Goal: Task Accomplishment & Management: Use online tool/utility

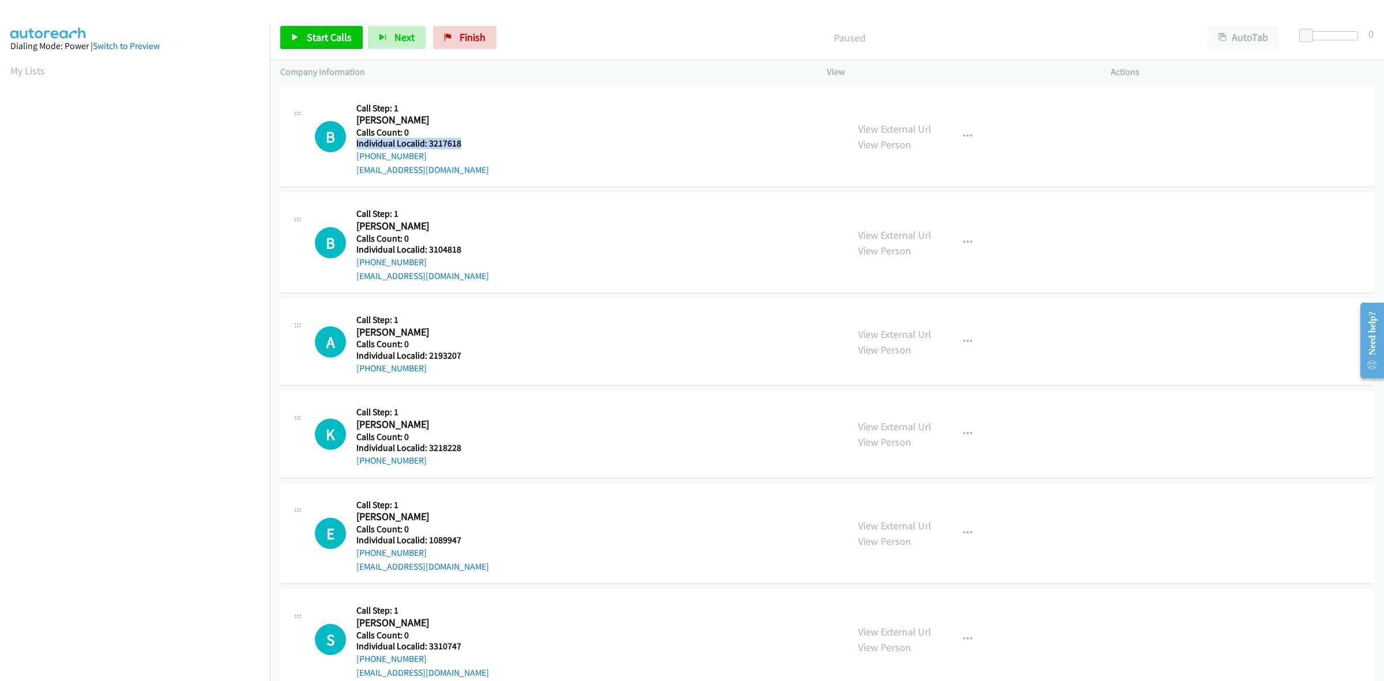
drag, startPoint x: 457, startPoint y: 137, endPoint x: 427, endPoint y: 137, distance: 30.6
click at [425, 138] on h5 "Individual Localid: 3217618" at bounding box center [422, 144] width 133 height 12
click at [476, 134] on div "B Callback Scheduled Call Step: 1 Bibi Carmouche America/Los_Angeles Calls Coun…" at bounding box center [576, 137] width 522 height 80
drag, startPoint x: 462, startPoint y: 141, endPoint x: 429, endPoint y: 143, distance: 32.3
click at [429, 143] on h5 "Individual Localid: 3217618" at bounding box center [422, 144] width 133 height 12
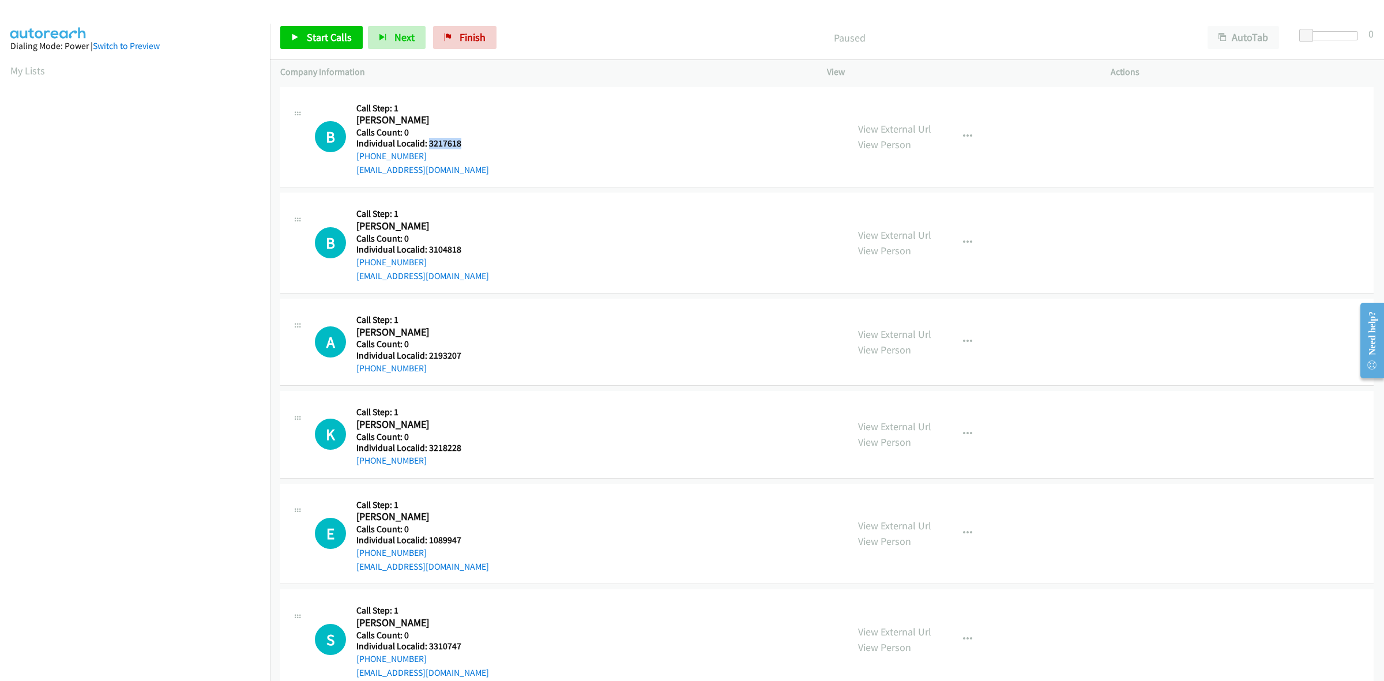
click at [429, 143] on h5 "Individual Localid: 3217618" at bounding box center [422, 144] width 133 height 12
drag, startPoint x: 466, startPoint y: 148, endPoint x: 429, endPoint y: 146, distance: 36.4
click at [429, 146] on h5 "Individual Localid: 3217618" at bounding box center [422, 144] width 133 height 12
copy h5 "3217618"
drag, startPoint x: 401, startPoint y: 156, endPoint x: 352, endPoint y: 160, distance: 49.2
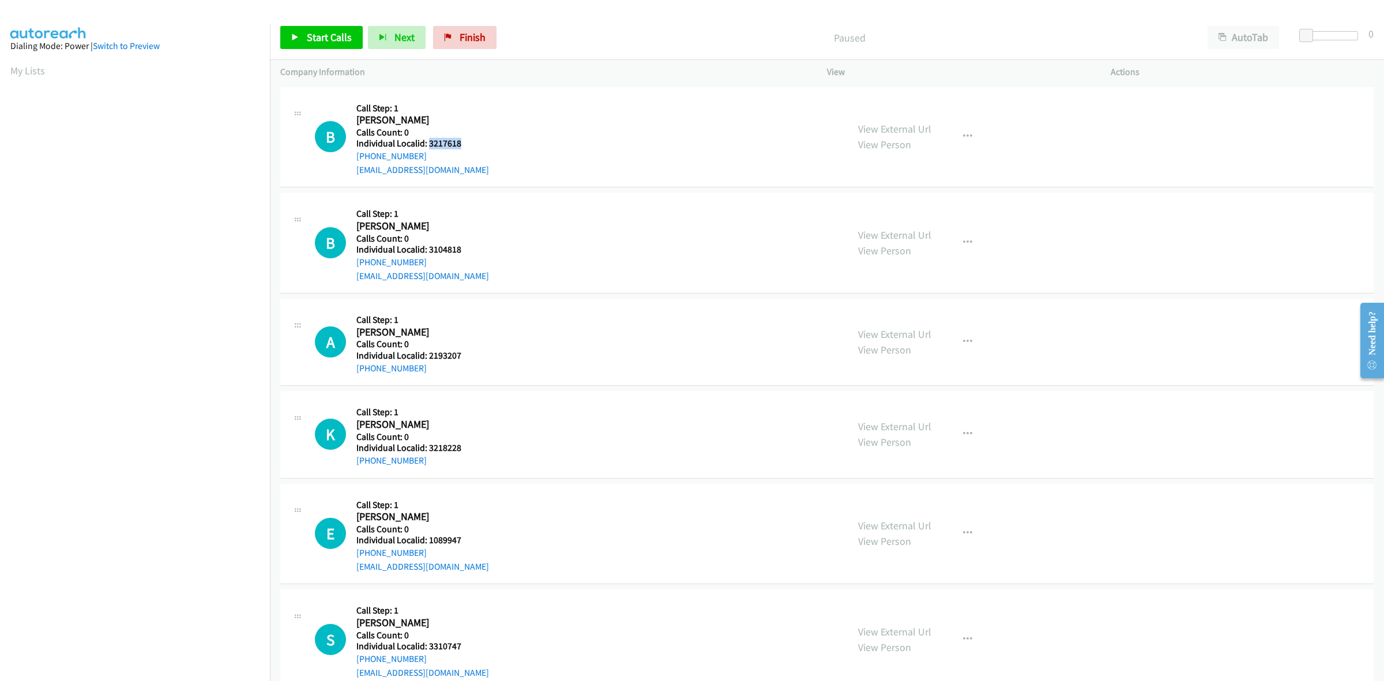
click at [352, 160] on div "B Callback Scheduled Call Step: 1 Bibi Carmouche America/Los_Angeles Calls Coun…" at bounding box center [576, 137] width 522 height 80
copy link "+1 916-412-1846"
drag, startPoint x: 461, startPoint y: 142, endPoint x: 429, endPoint y: 142, distance: 31.7
click at [429, 142] on h5 "Individual Localid: 3217618" at bounding box center [422, 144] width 133 height 12
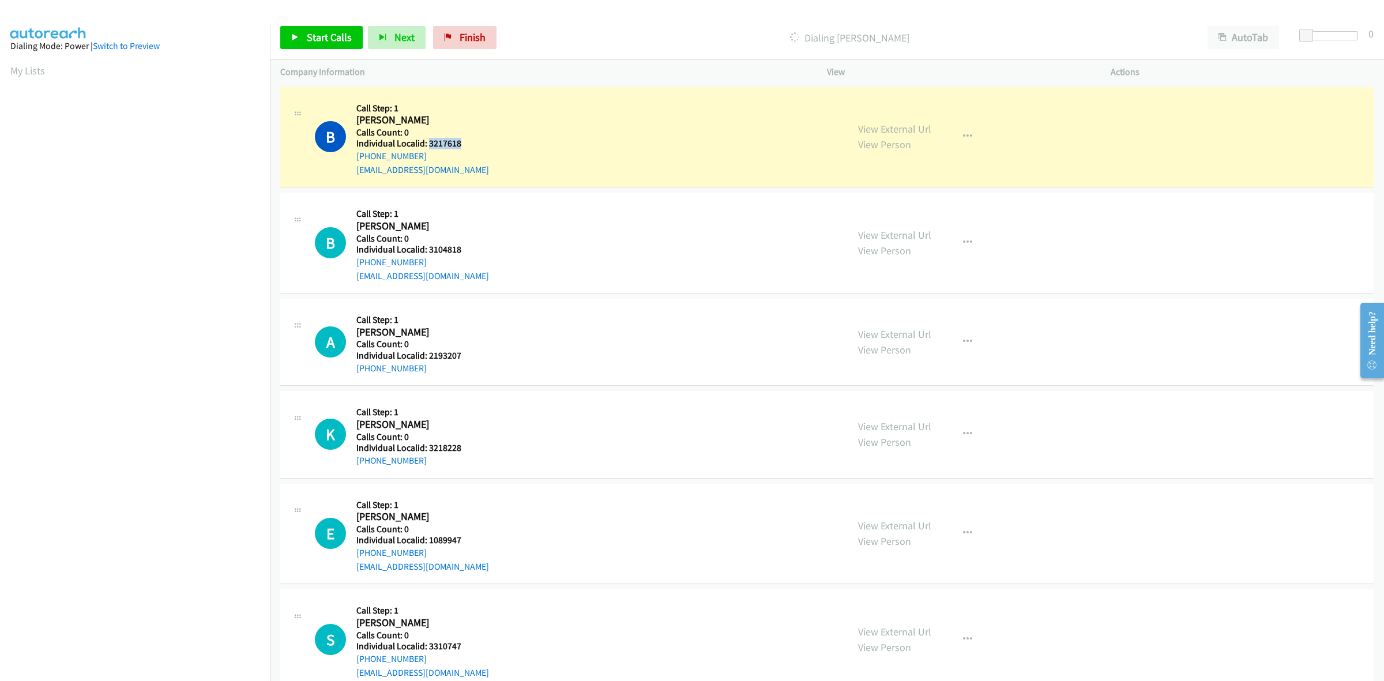
copy h5 "3217618"
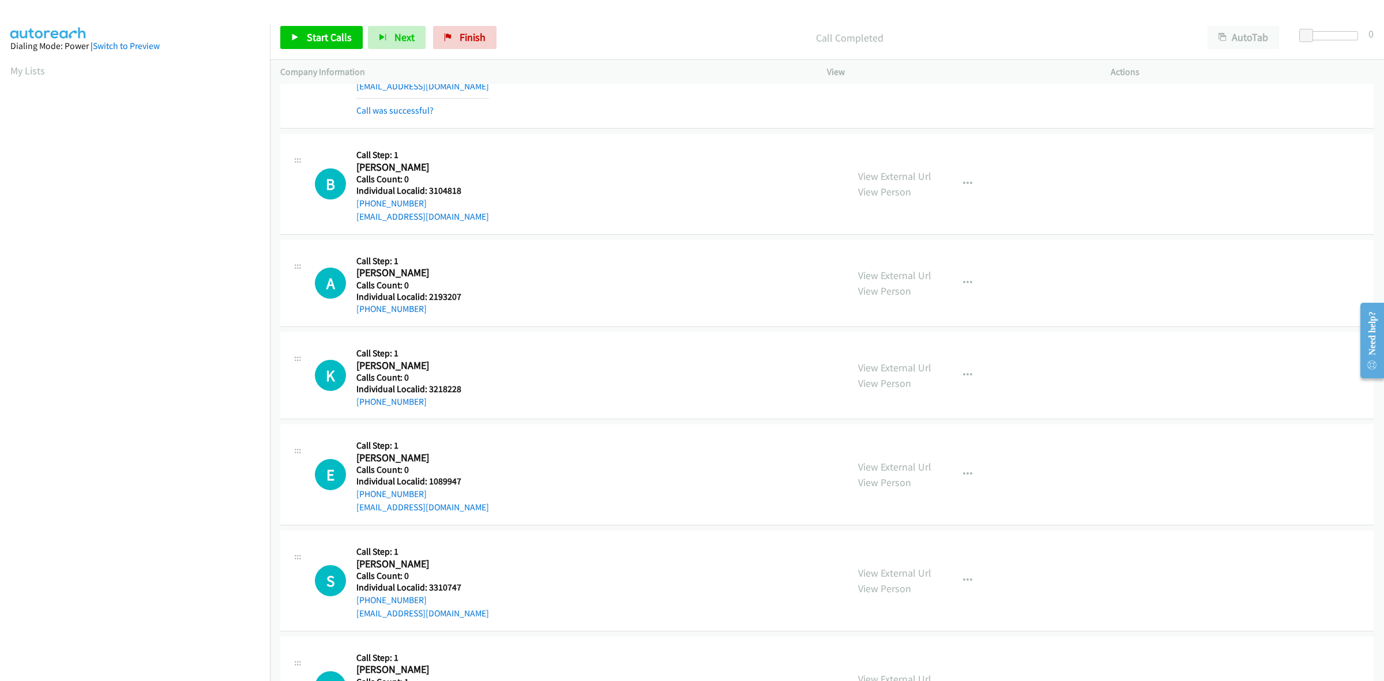
scroll to position [90, 0]
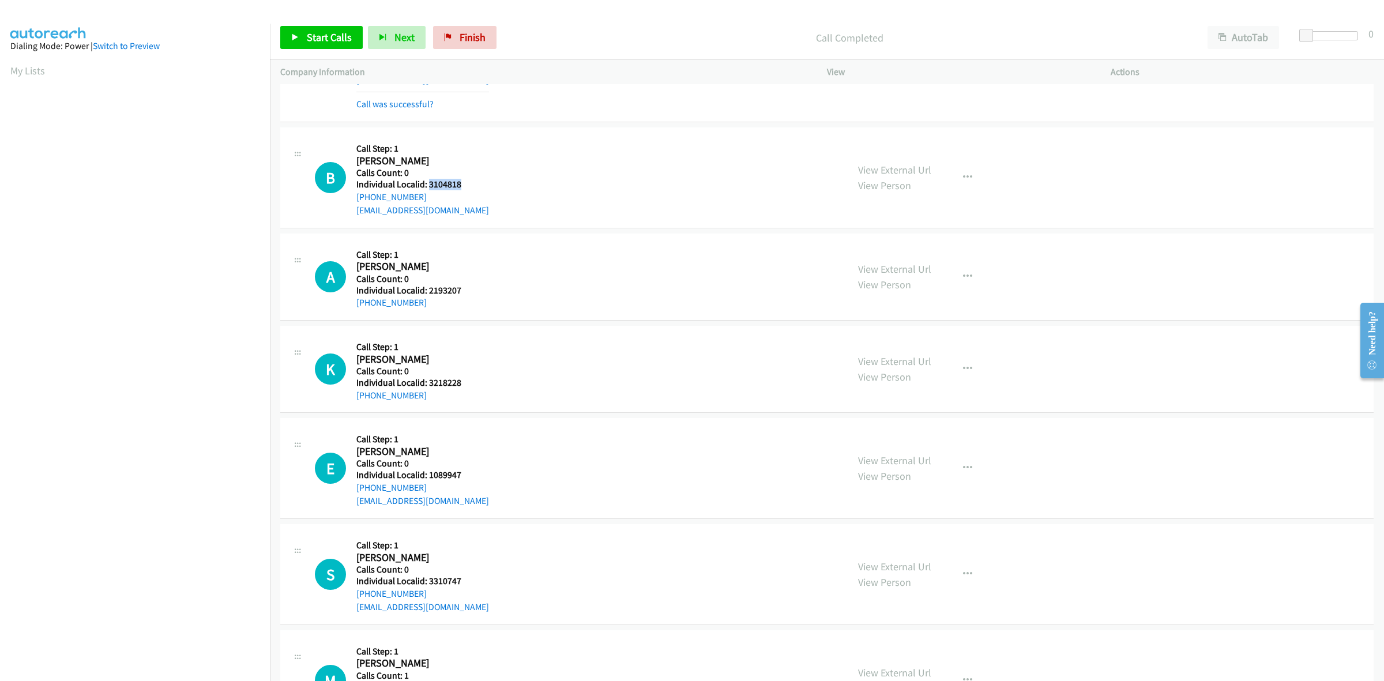
drag, startPoint x: 463, startPoint y: 183, endPoint x: 428, endPoint y: 185, distance: 35.2
click at [428, 185] on h5 "Individual Localid: 3104818" at bounding box center [422, 185] width 133 height 12
copy h5 "3104818"
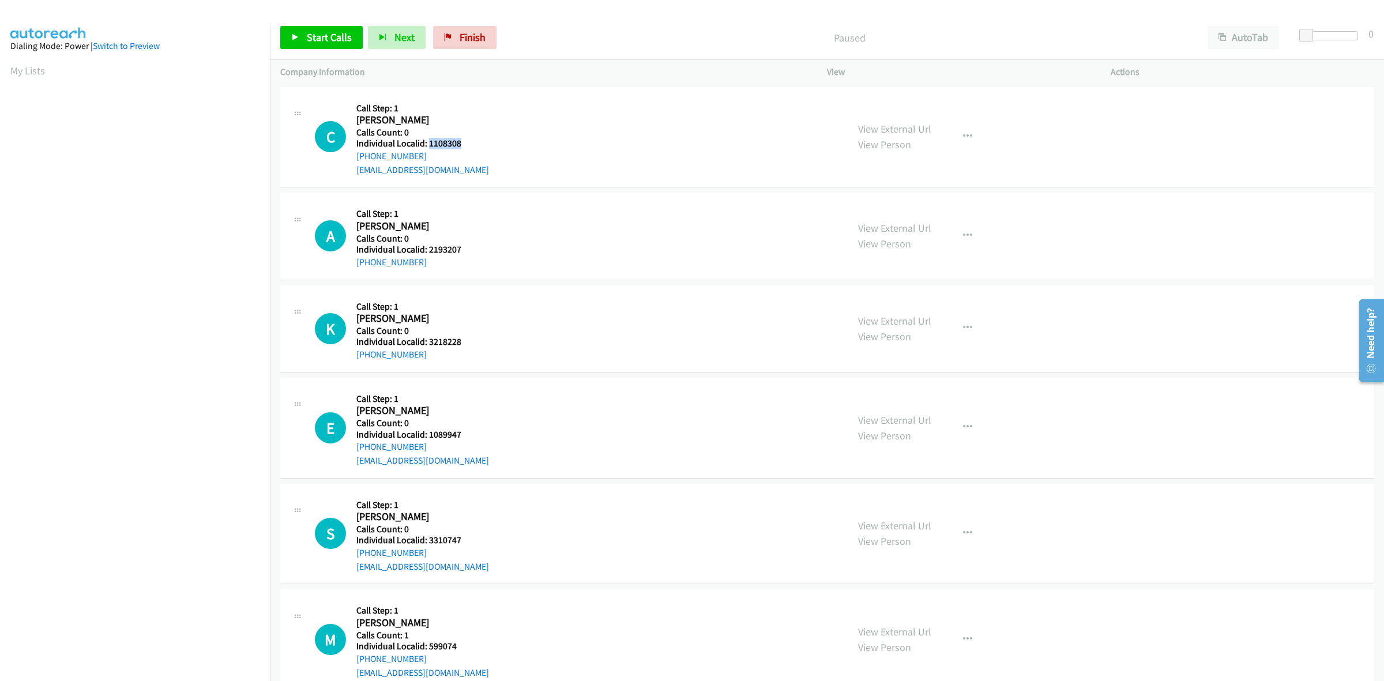
drag, startPoint x: 464, startPoint y: 145, endPoint x: 428, endPoint y: 146, distance: 35.8
click at [428, 146] on h5 "Individual Localid: 1108308" at bounding box center [422, 144] width 133 height 12
copy h5 "1108308"
drag, startPoint x: 428, startPoint y: 155, endPoint x: 356, endPoint y: 156, distance: 71.5
click at [356, 156] on div "+1 541-760-2335" at bounding box center [422, 156] width 133 height 14
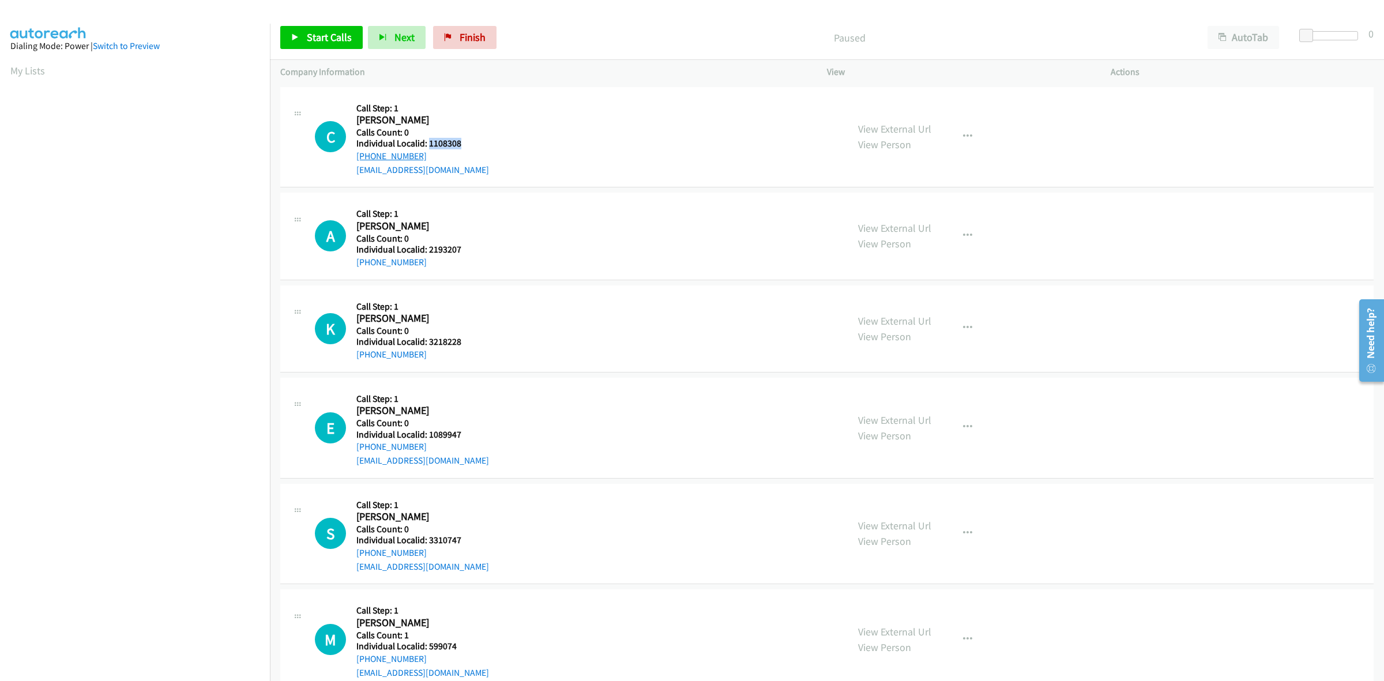
copy link "+1 541-760-2335"
drag, startPoint x: 435, startPoint y: 154, endPoint x: 352, endPoint y: 162, distance: 83.4
click at [352, 162] on div "C Callback Scheduled Call Step: 1 Carrie Barton America/Los_Angeles Calls Count…" at bounding box center [576, 137] width 522 height 80
copy link "+1 541-760-2335"
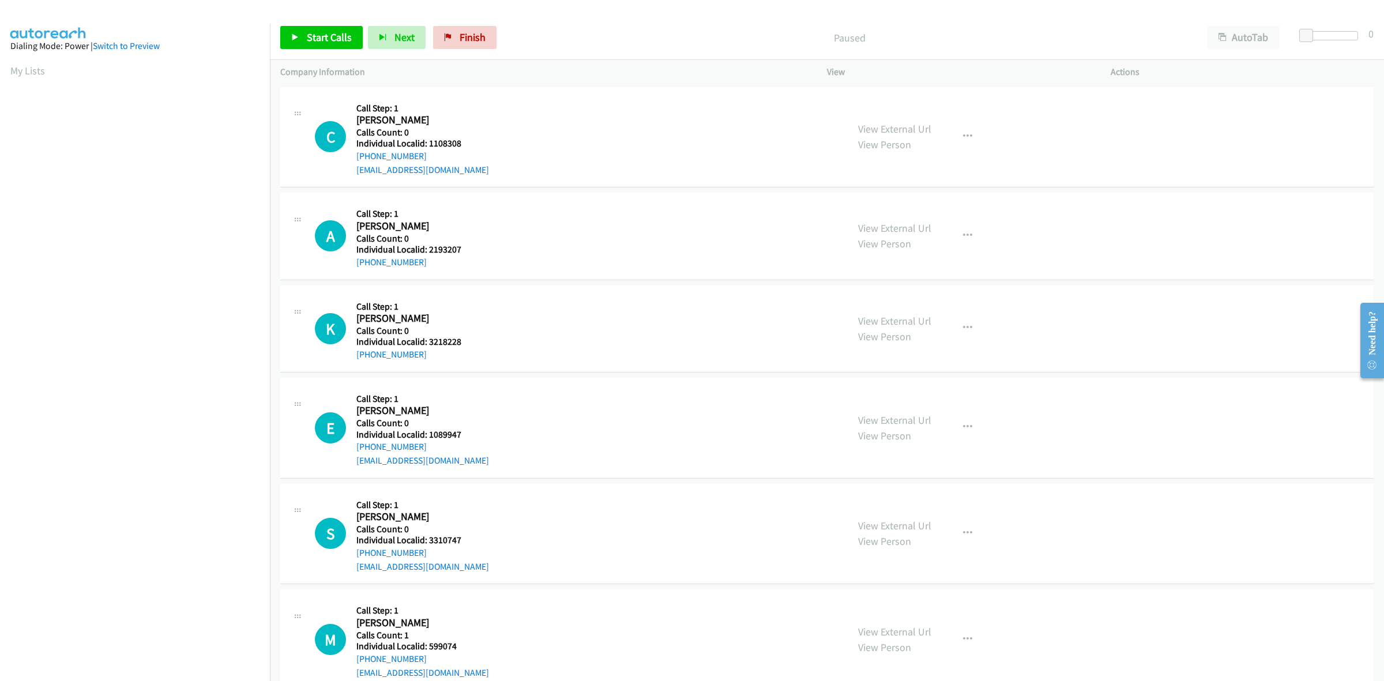
scroll to position [0, 2]
drag, startPoint x: 459, startPoint y: 146, endPoint x: 428, endPoint y: 146, distance: 30.6
click at [428, 146] on h5 "Individual Localid: 1108308" at bounding box center [422, 144] width 133 height 12
copy h5 "1108308"
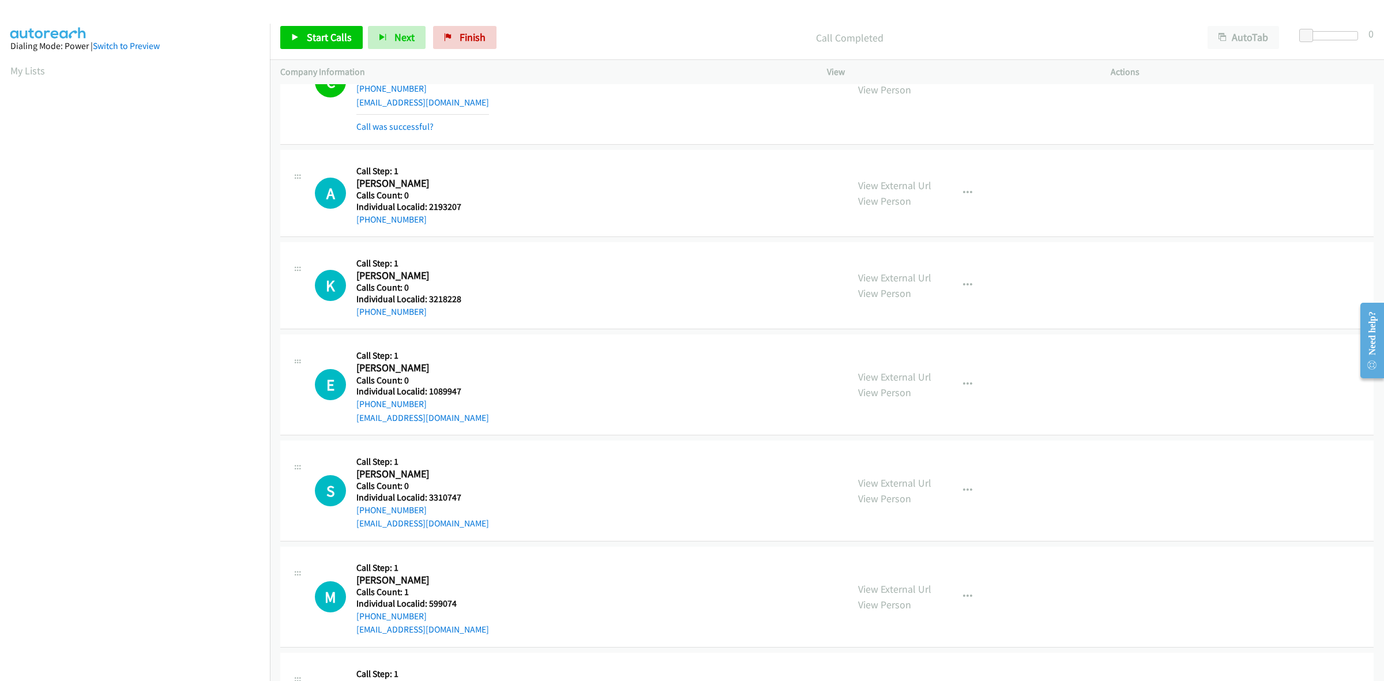
scroll to position [72, 0]
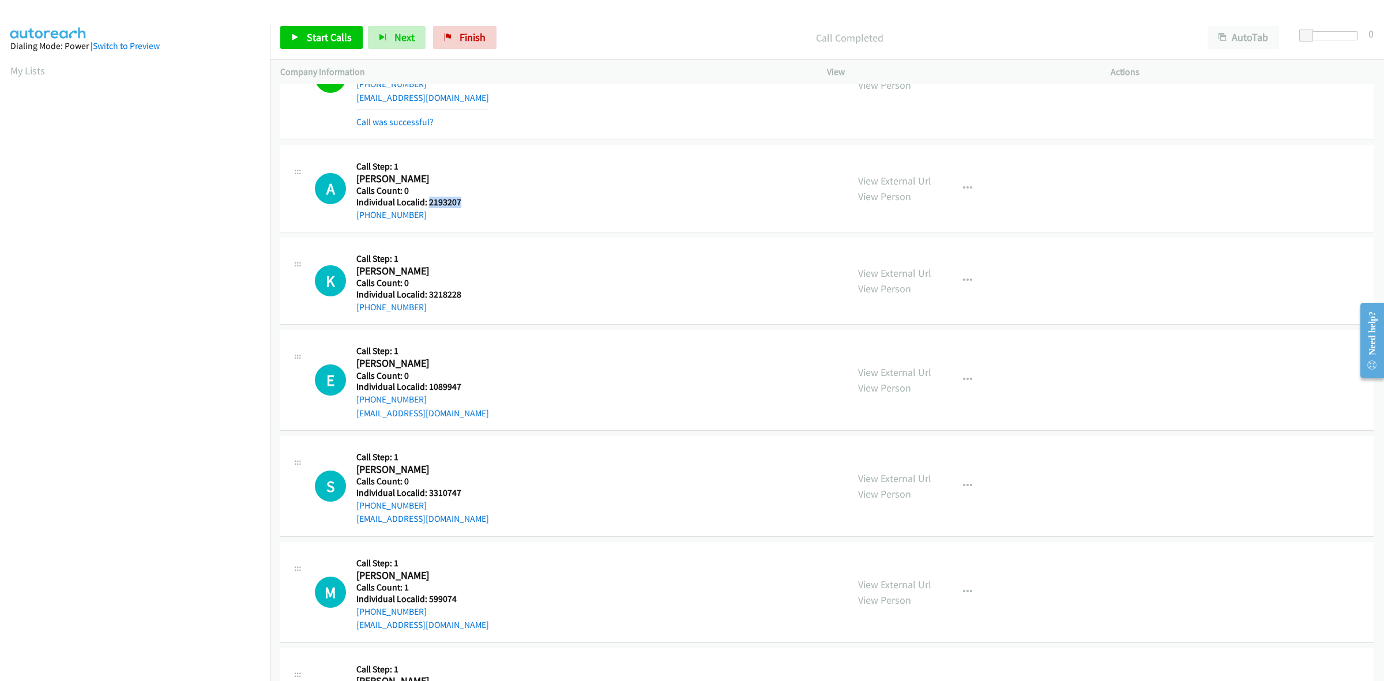
drag, startPoint x: 458, startPoint y: 205, endPoint x: 427, endPoint y: 205, distance: 31.1
click at [427, 205] on h5 "Individual Localid: 2193207" at bounding box center [411, 203] width 111 height 12
drag, startPoint x: 443, startPoint y: 209, endPoint x: 463, endPoint y: 197, distance: 23.2
click at [465, 194] on h5 "Calls Count: 0" at bounding box center [411, 191] width 111 height 12
drag, startPoint x: 460, startPoint y: 202, endPoint x: 427, endPoint y: 201, distance: 32.9
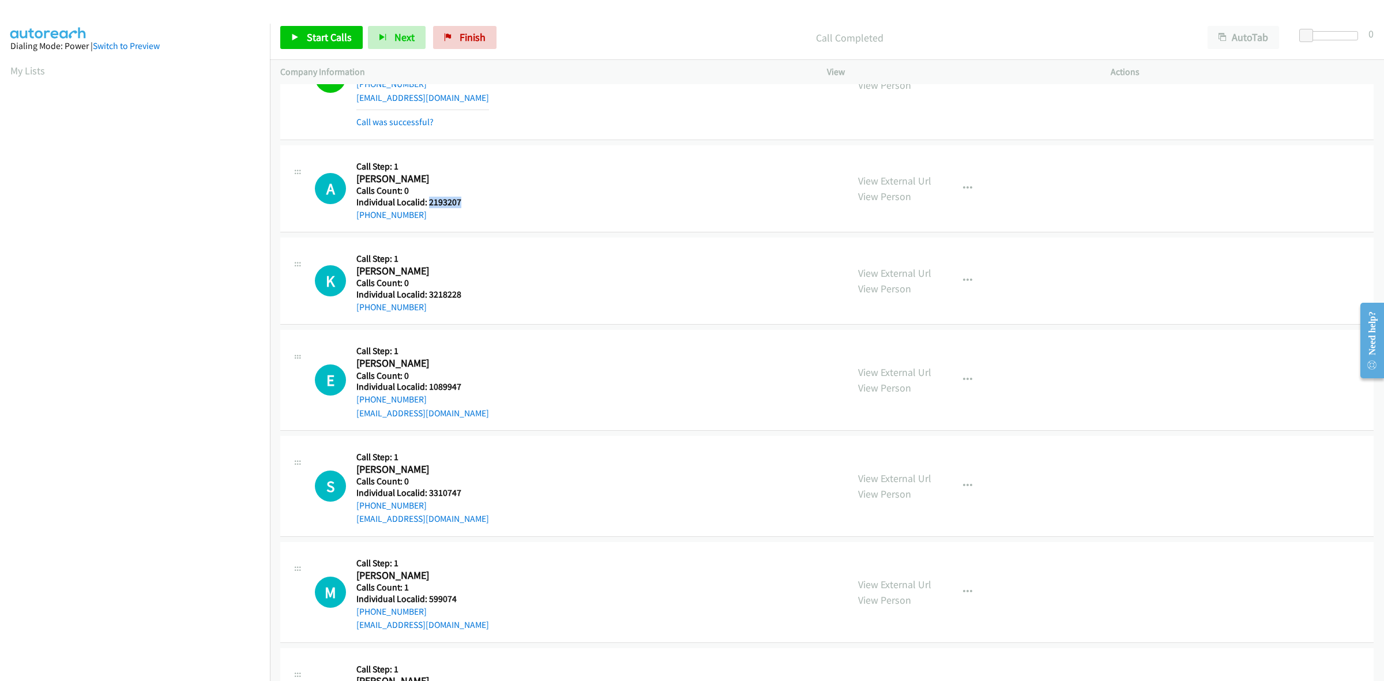
click at [427, 201] on h5 "Individual Localid: 2193207" at bounding box center [411, 203] width 111 height 12
copy h5 "2193207"
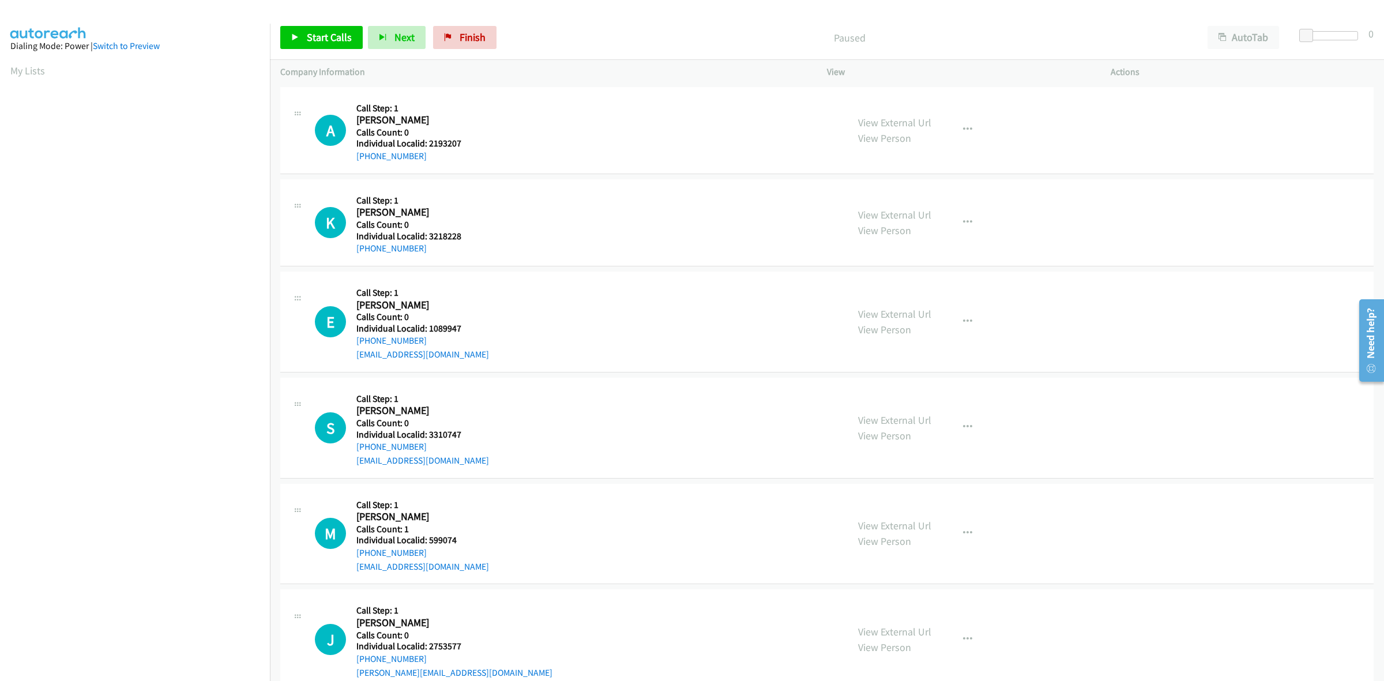
scroll to position [0, 2]
drag, startPoint x: 464, startPoint y: 141, endPoint x: 427, endPoint y: 142, distance: 37.5
click at [427, 142] on div "A Callback Scheduled Call Step: 1 [PERSON_NAME] America/Los_Angeles Calls Count…" at bounding box center [576, 130] width 522 height 66
copy h5 "2193207"
drag, startPoint x: 424, startPoint y: 151, endPoint x: 355, endPoint y: 156, distance: 68.8
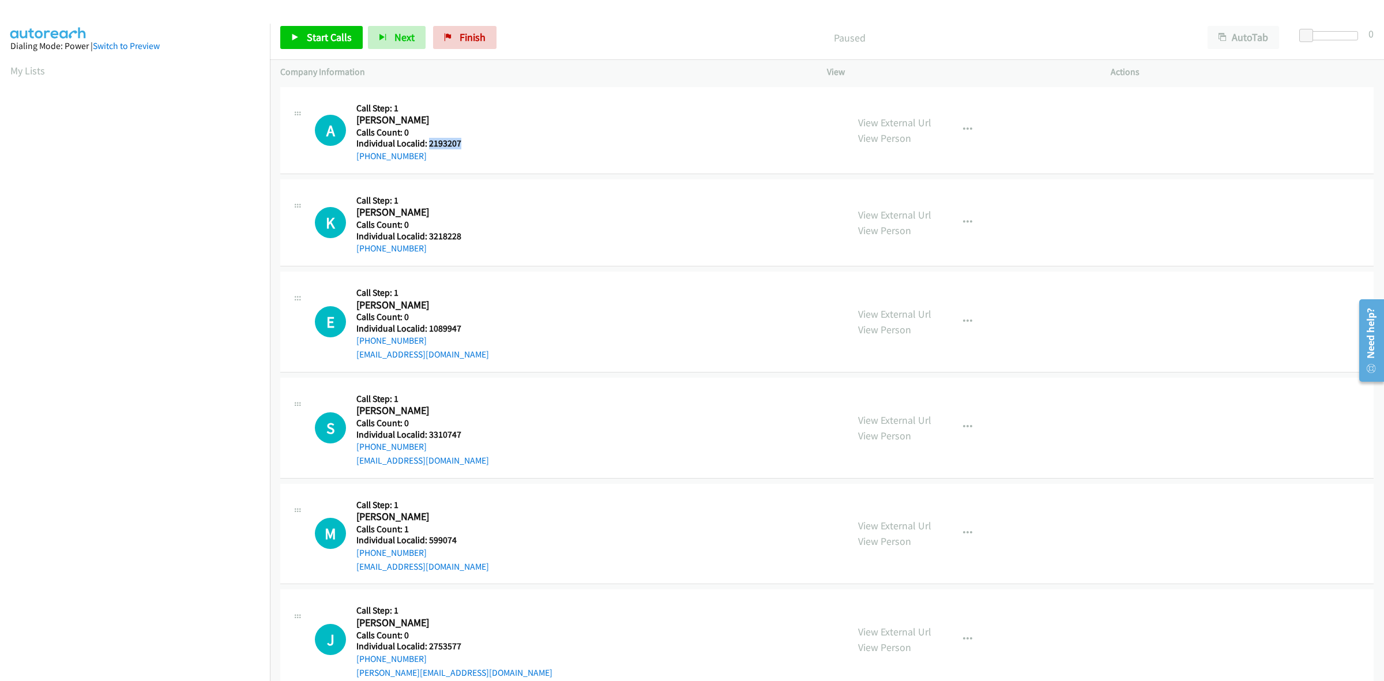
click at [355, 156] on div "A Callback Scheduled Call Step: 1 [PERSON_NAME] America/Los_Angeles Calls Count…" at bounding box center [576, 130] width 522 height 66
copy link "[PHONE_NUMBER]"
drag, startPoint x: 462, startPoint y: 144, endPoint x: 428, endPoint y: 145, distance: 33.5
click at [428, 145] on div "A Callback Scheduled Call Step: 1 [PERSON_NAME] America/Los_Angeles Calls Count…" at bounding box center [576, 130] width 522 height 66
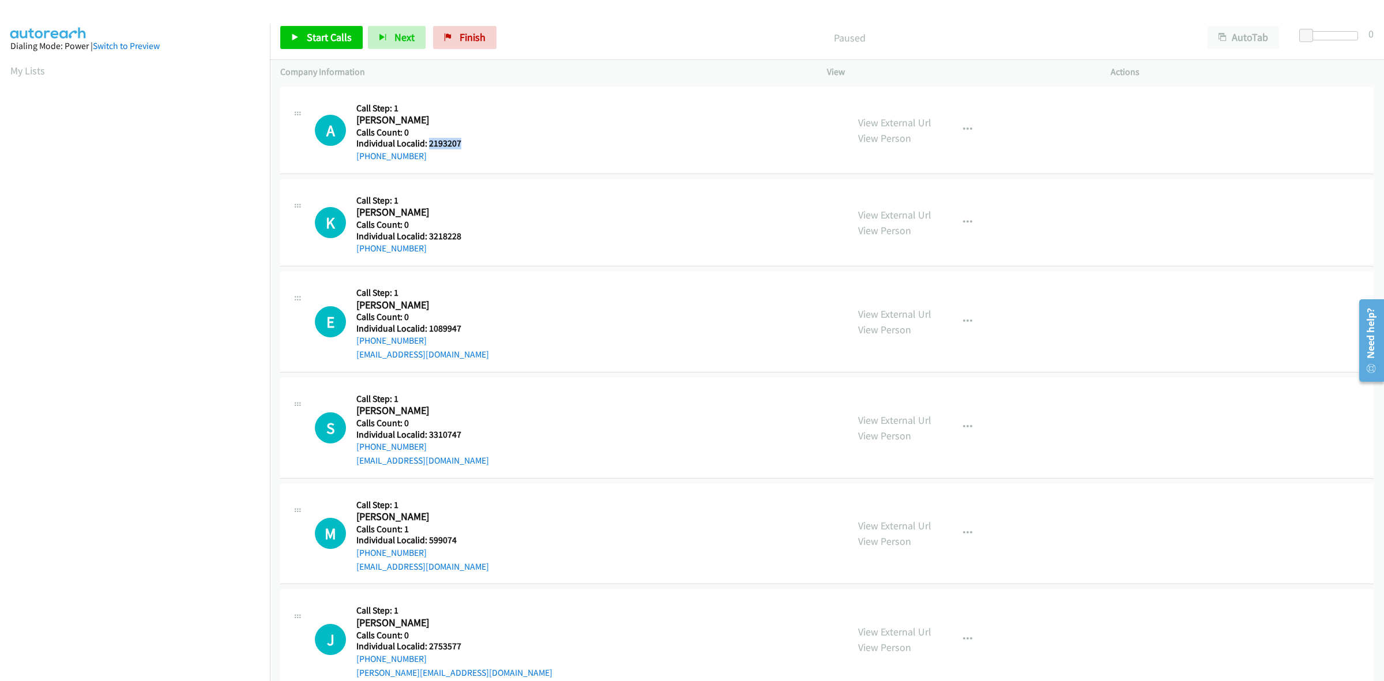
copy h5 "2193207"
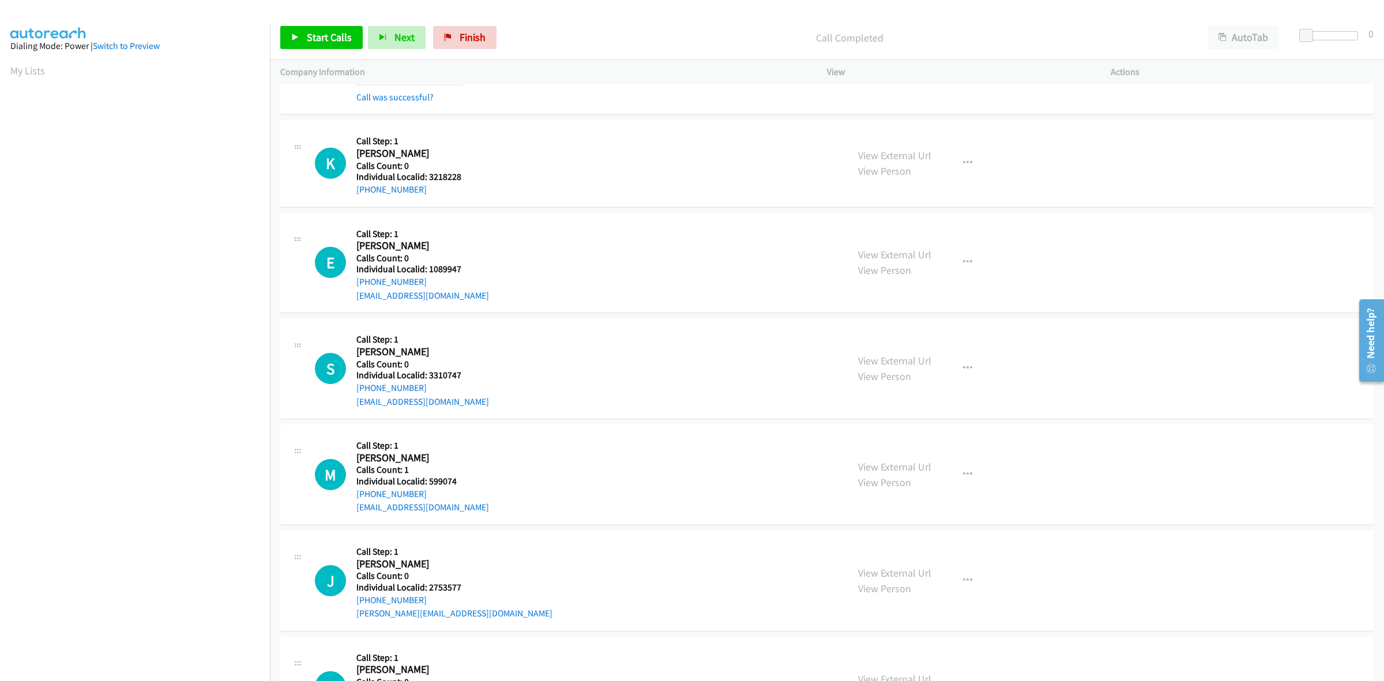
scroll to position [90, 0]
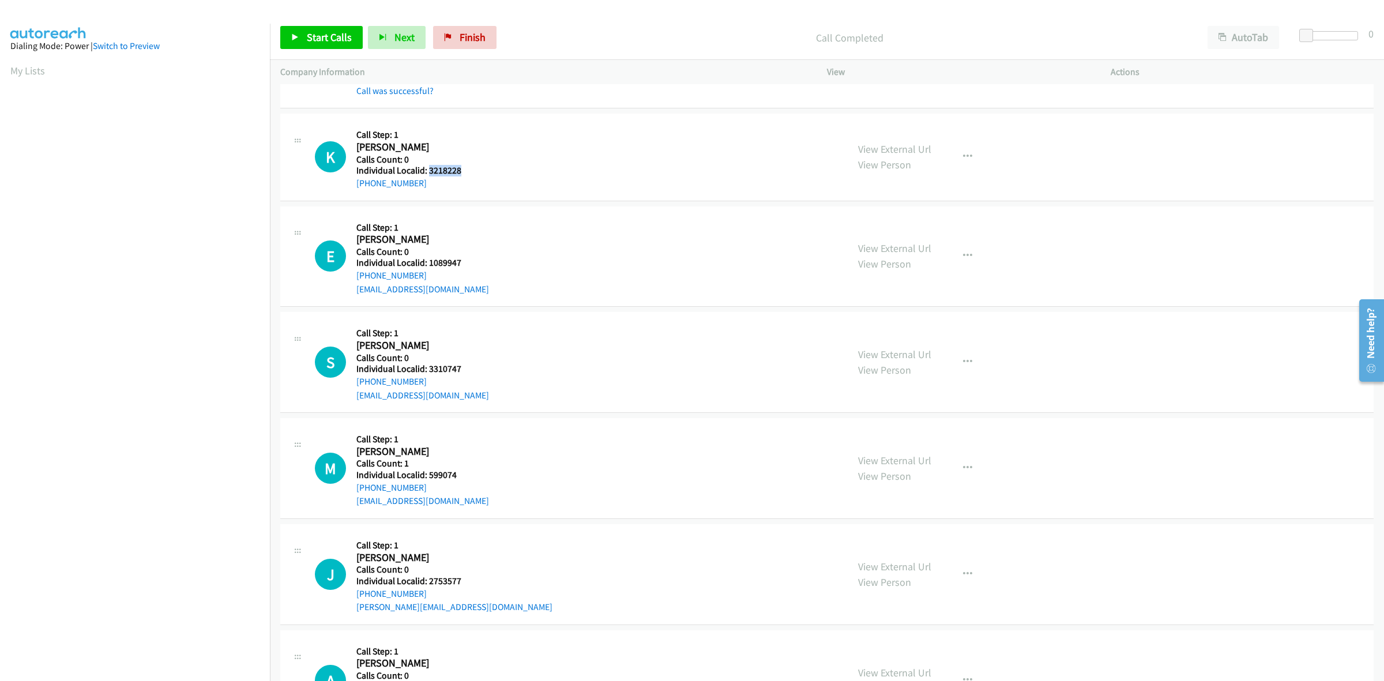
drag, startPoint x: 463, startPoint y: 171, endPoint x: 428, endPoint y: 170, distance: 34.6
click at [428, 170] on div "K Callback Scheduled Call Step: 1 [PERSON_NAME] America/[GEOGRAPHIC_DATA] Calls…" at bounding box center [576, 157] width 522 height 66
copy h5 "3218228"
drag, startPoint x: 419, startPoint y: 179, endPoint x: 345, endPoint y: 183, distance: 74.4
click at [345, 183] on div "K Callback Scheduled Call Step: 1 Kevin Bauch America/Phoenix Calls Count: 0 In…" at bounding box center [576, 157] width 522 height 66
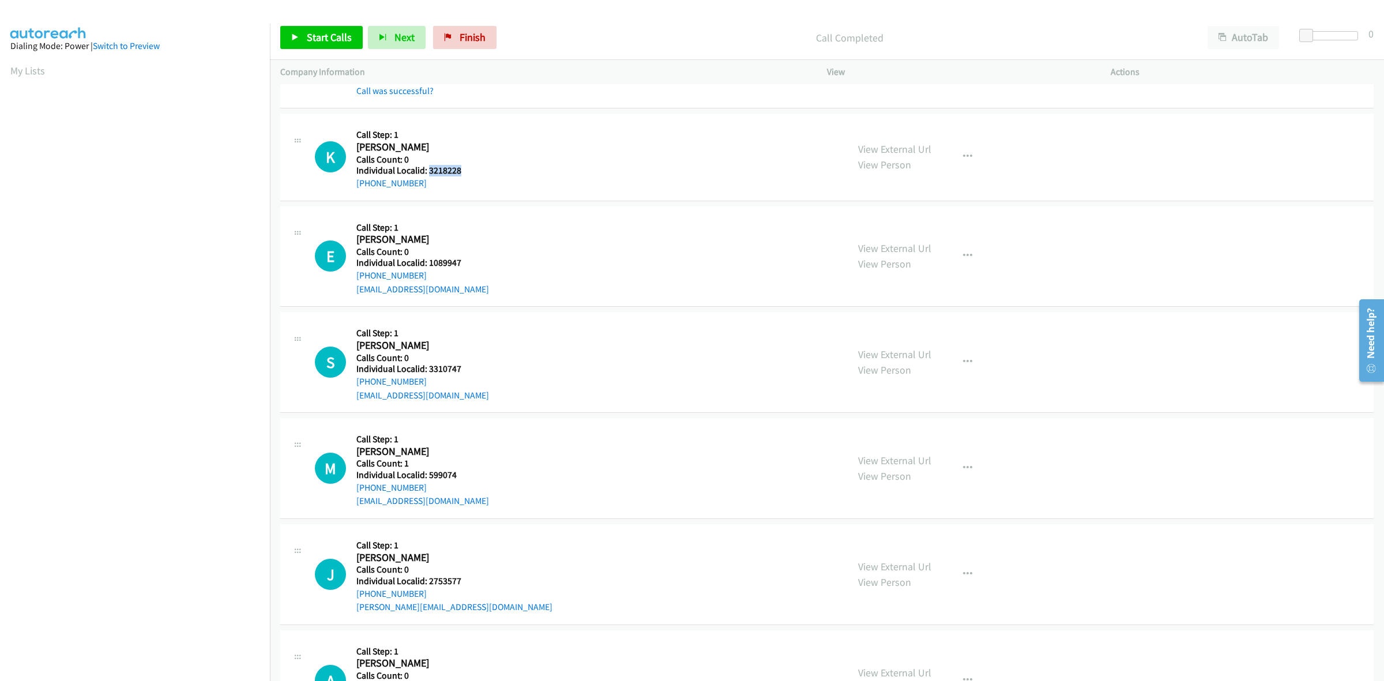
copy link "+1 602-882-0938"
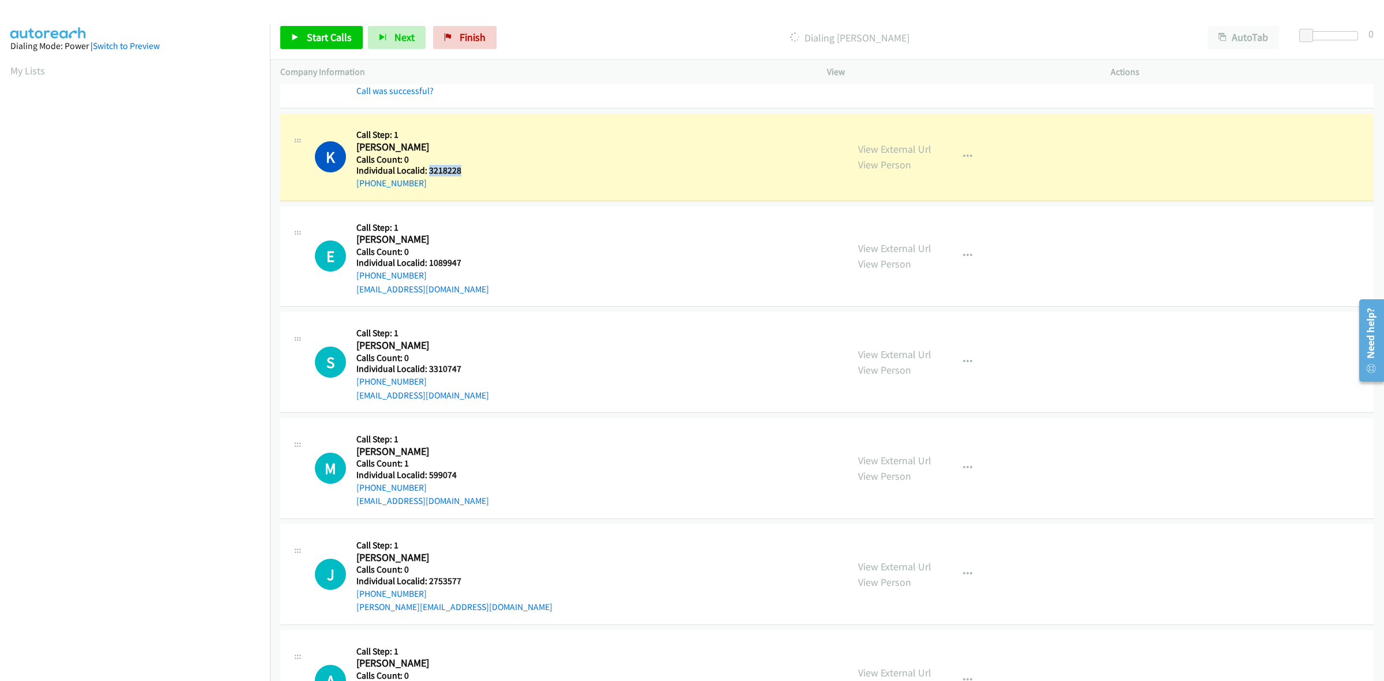
drag, startPoint x: 460, startPoint y: 169, endPoint x: 427, endPoint y: 168, distance: 33.4
click at [427, 168] on div "K Callback Scheduled Call Step: 1 Kevin Bauch America/Phoenix Calls Count: 0 In…" at bounding box center [576, 157] width 522 height 66
copy h5 "3218228"
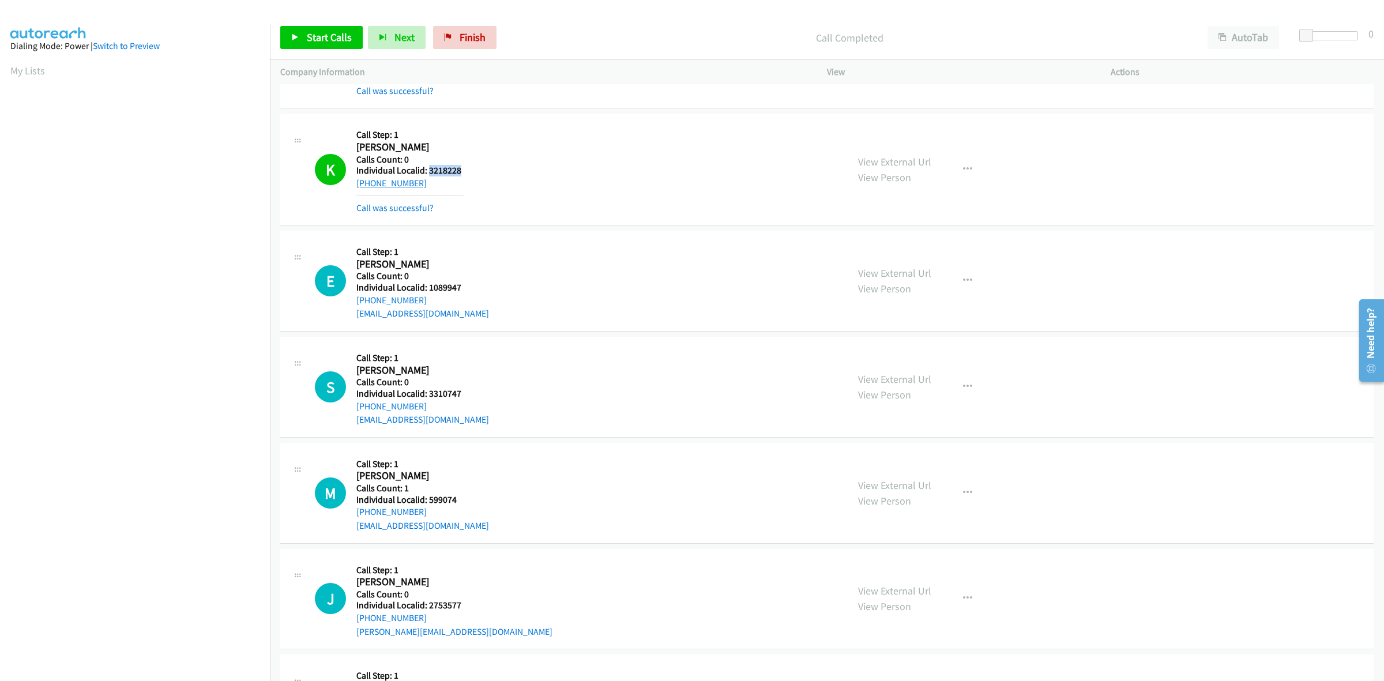
drag, startPoint x: 421, startPoint y: 182, endPoint x: 358, endPoint y: 184, distance: 62.9
click at [358, 184] on div "+1 602-882-0938" at bounding box center [409, 183] width 107 height 14
copy link "+1 602-882-0938"
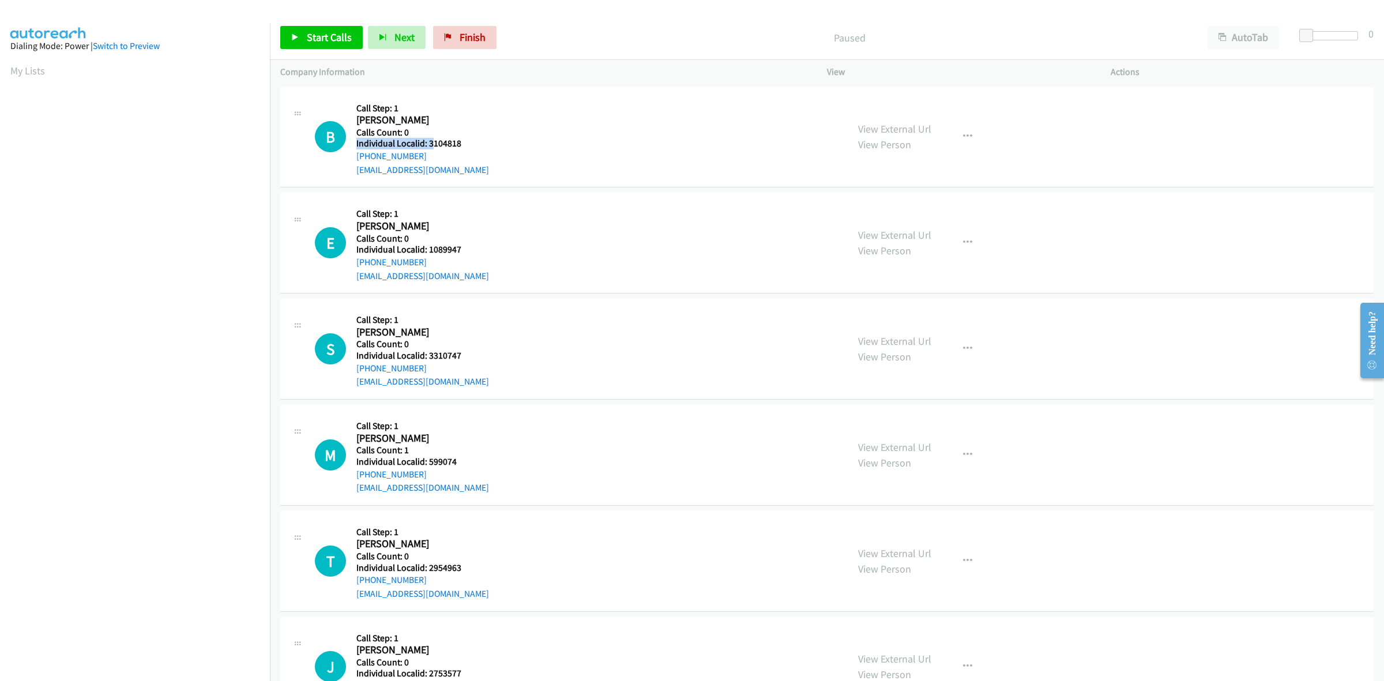
drag, startPoint x: 464, startPoint y: 137, endPoint x: 448, endPoint y: 142, distance: 16.8
click at [439, 142] on div "B Callback Scheduled Call Step: 1 Brad Bower America/Los_Angeles Calls Count: 0…" at bounding box center [576, 137] width 522 height 80
click at [470, 140] on div "B Callback Scheduled Call Step: 1 Brad Bower America/Los_Angeles Calls Count: 0…" at bounding box center [576, 137] width 522 height 80
drag, startPoint x: 454, startPoint y: 144, endPoint x: 428, endPoint y: 143, distance: 26.5
click at [428, 143] on h5 "Individual Localid: 3104818" at bounding box center [422, 144] width 133 height 12
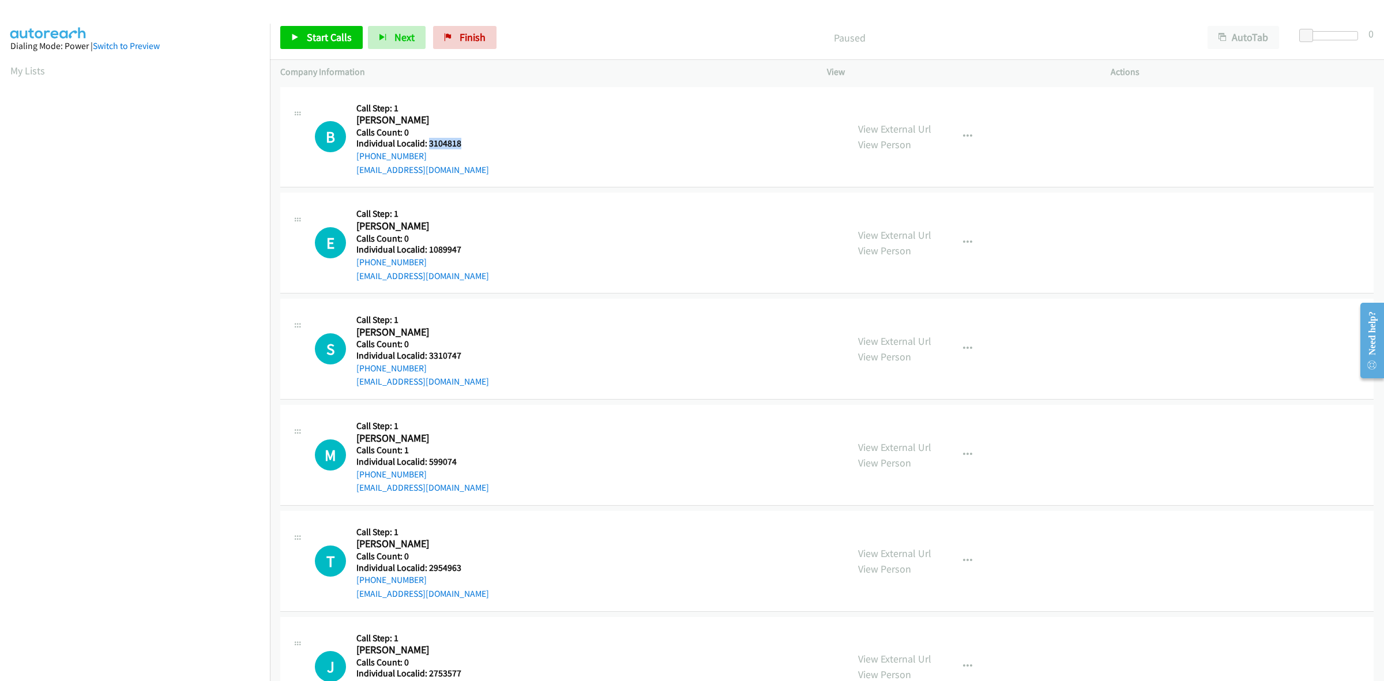
copy h5 "3104818"
drag, startPoint x: 393, startPoint y: 154, endPoint x: 355, endPoint y: 160, distance: 38.5
click at [355, 160] on div "B Callback Scheduled Call Step: 1 Brad Bower America/Los_Angeles Calls Count: 0…" at bounding box center [576, 137] width 522 height 80
copy link "+1 408-904-9416"
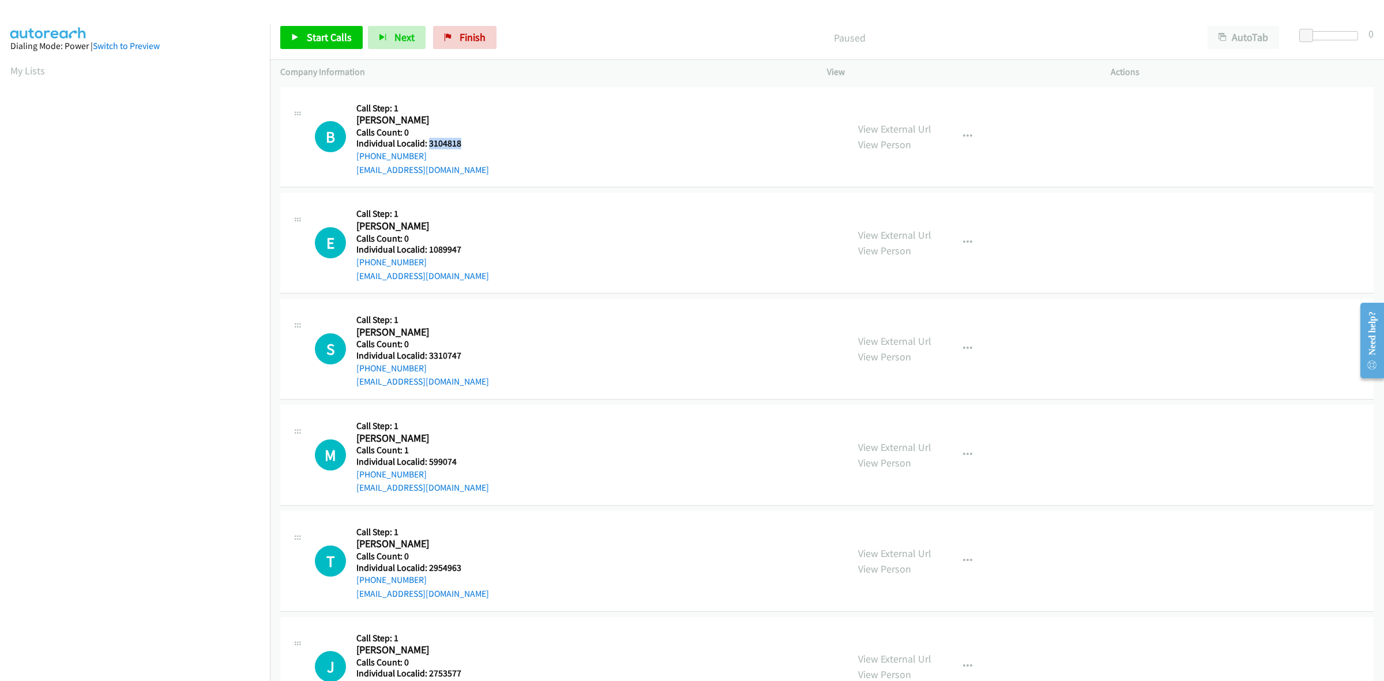
drag, startPoint x: 461, startPoint y: 142, endPoint x: 428, endPoint y: 143, distance: 33.5
click at [428, 143] on div "B Callback Scheduled Call Step: 1 Brad Bower America/Los_Angeles Calls Count: 0…" at bounding box center [576, 137] width 522 height 80
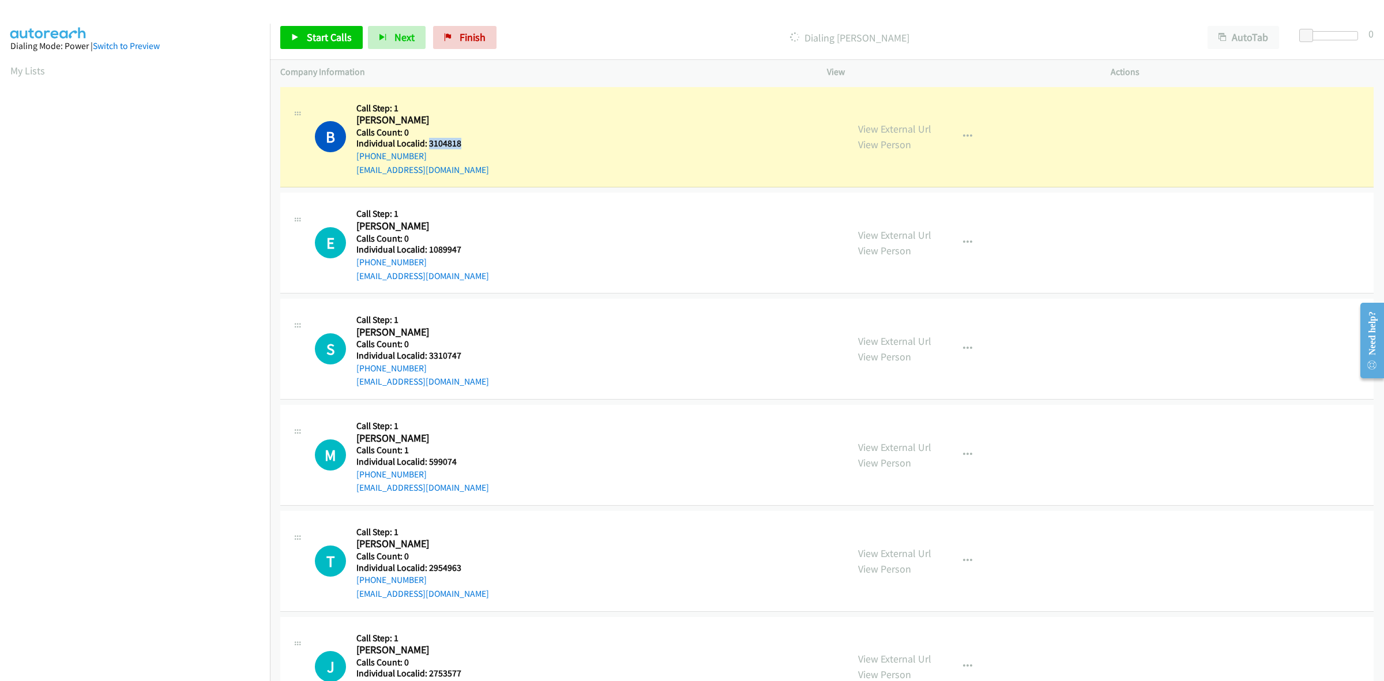
copy h5 "3104818"
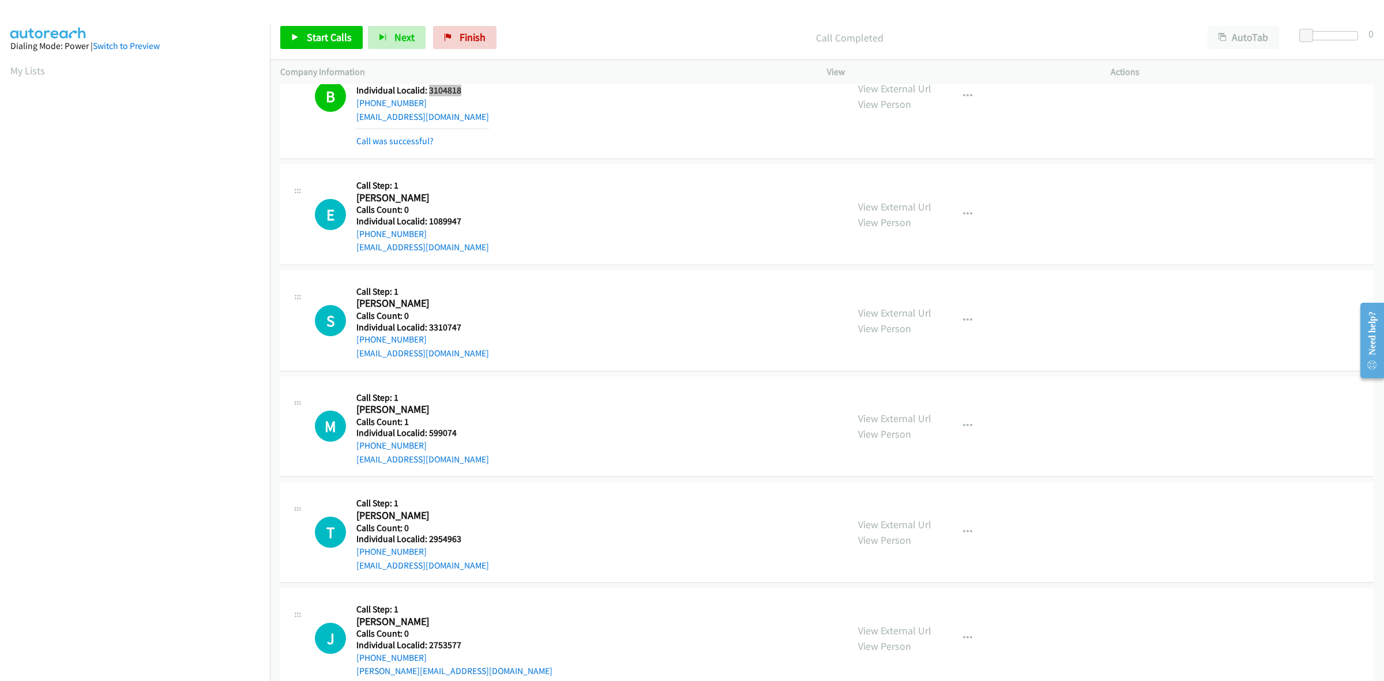
scroll to position [72, 0]
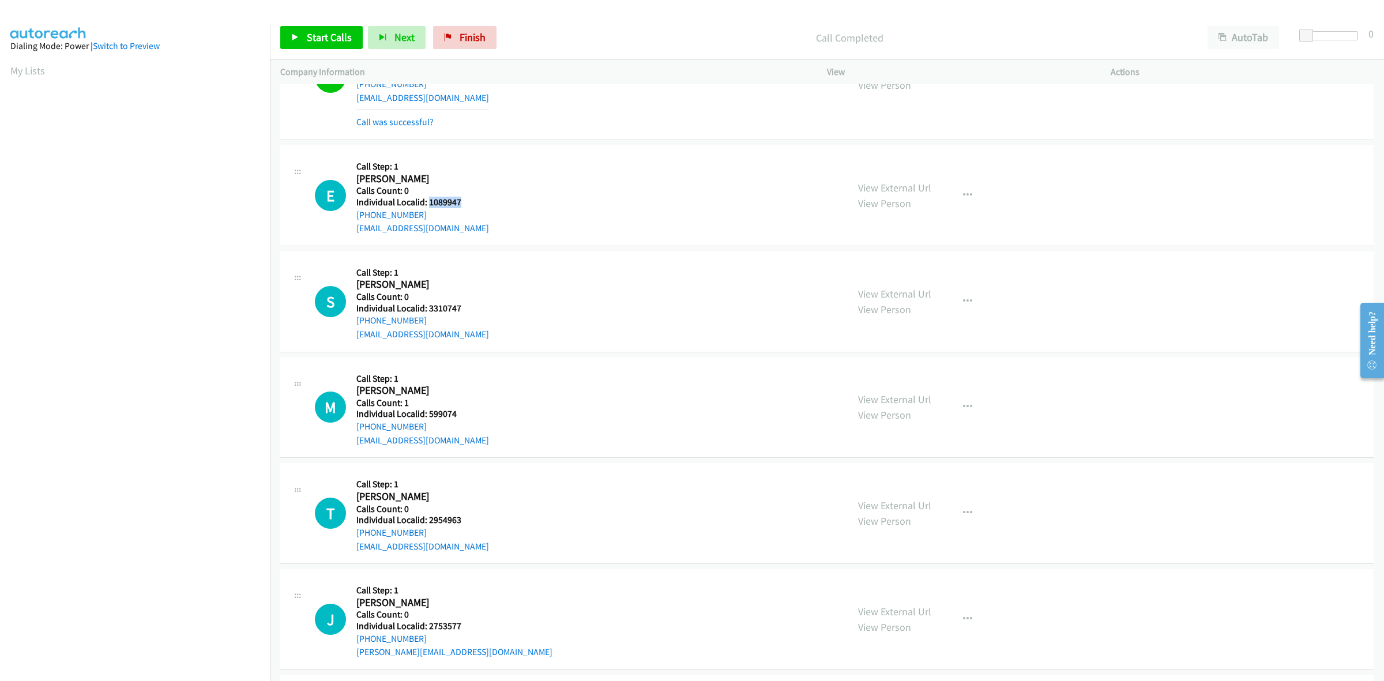
drag, startPoint x: 455, startPoint y: 199, endPoint x: 428, endPoint y: 197, distance: 27.8
click at [428, 197] on h5 "Individual Localid: 1089947" at bounding box center [422, 203] width 133 height 12
copy h5 "1089947"
drag, startPoint x: 421, startPoint y: 212, endPoint x: 349, endPoint y: 217, distance: 71.7
click at [349, 217] on div "E Callback Scheduled Call Step: 1 Eric Schroth America/Los_Angeles Calls Count:…" at bounding box center [576, 196] width 522 height 80
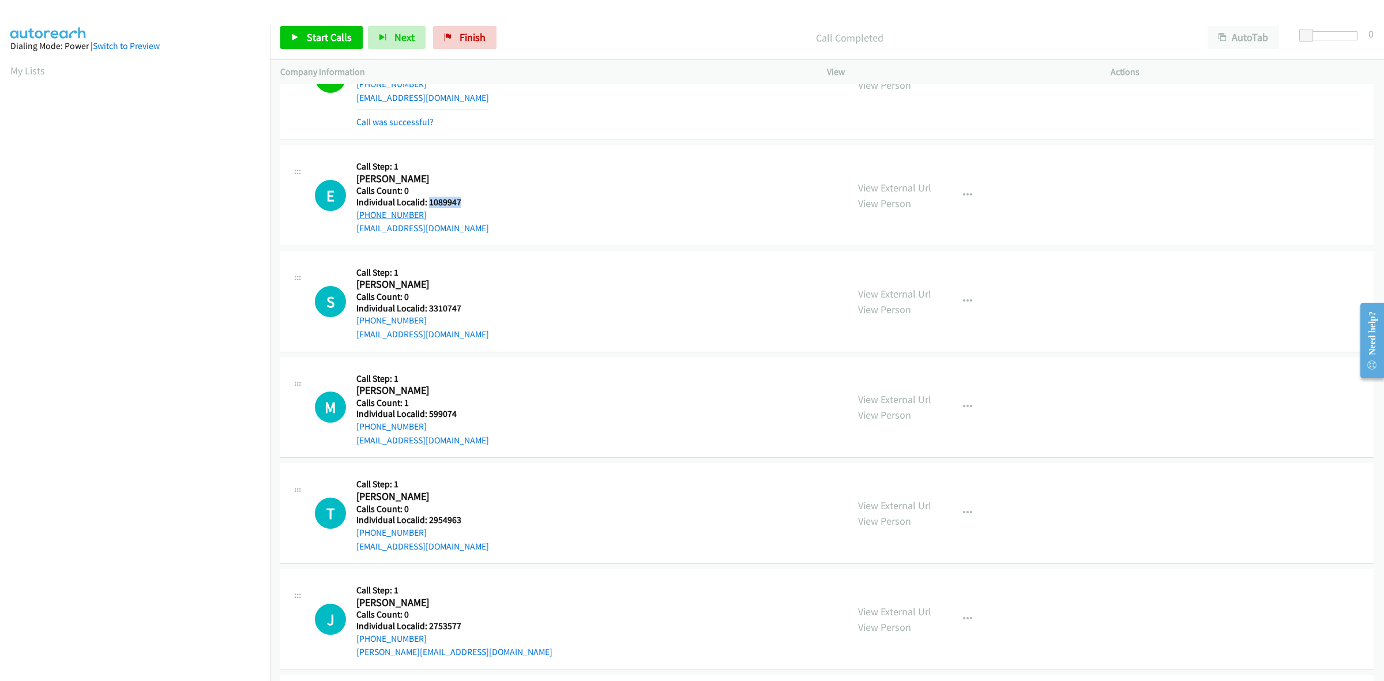
copy link "[PHONE_NUMBER]"
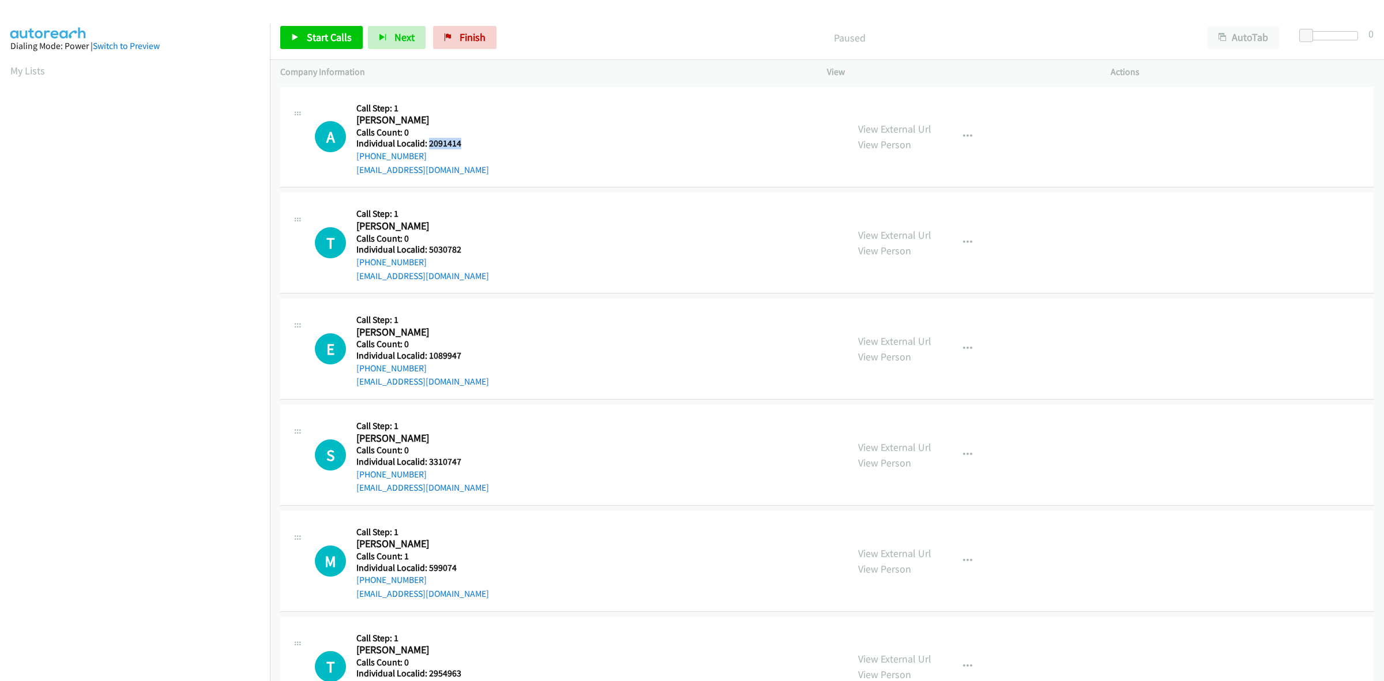
drag, startPoint x: 464, startPoint y: 138, endPoint x: 428, endPoint y: 142, distance: 36.5
click at [428, 142] on h5 "Individual Localid: 2091414" at bounding box center [422, 144] width 133 height 12
copy h5 "2091414"
drag, startPoint x: 424, startPoint y: 157, endPoint x: 358, endPoint y: 154, distance: 66.4
click at [358, 154] on div "+1 209-770-3416" at bounding box center [422, 156] width 133 height 14
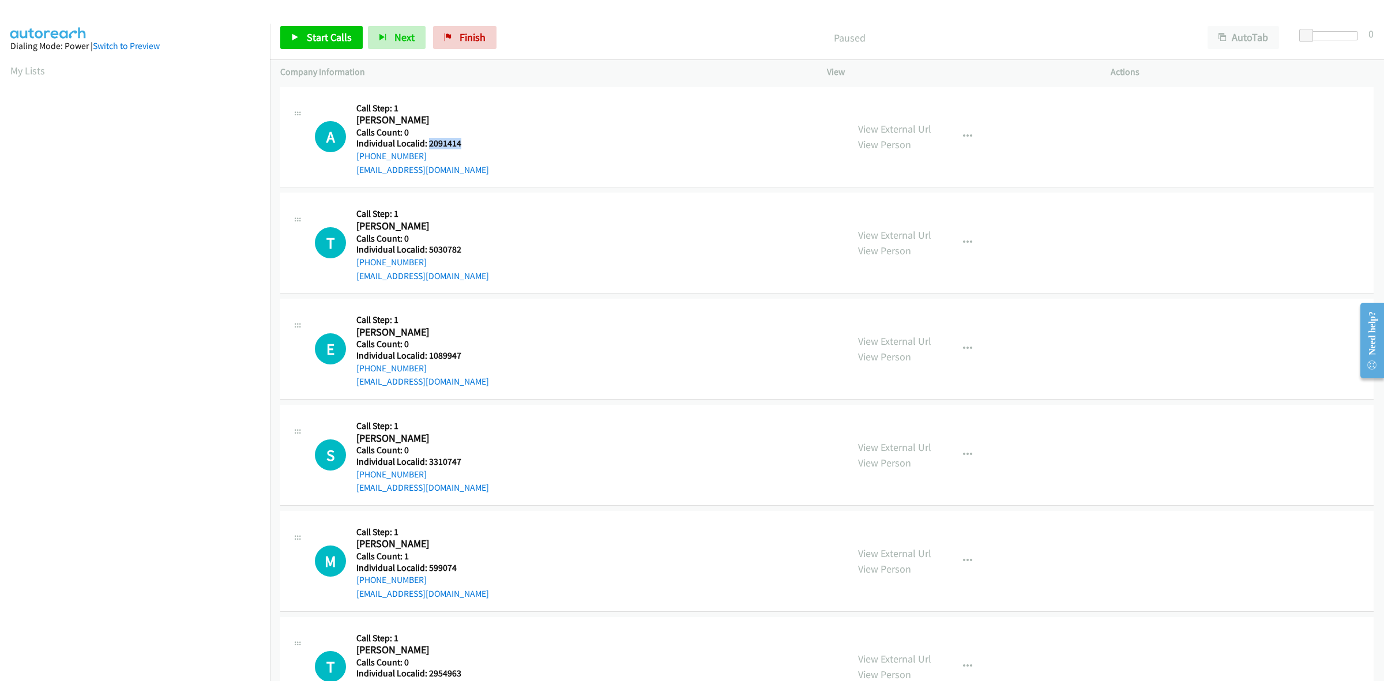
copy link "+1 209-770-3416"
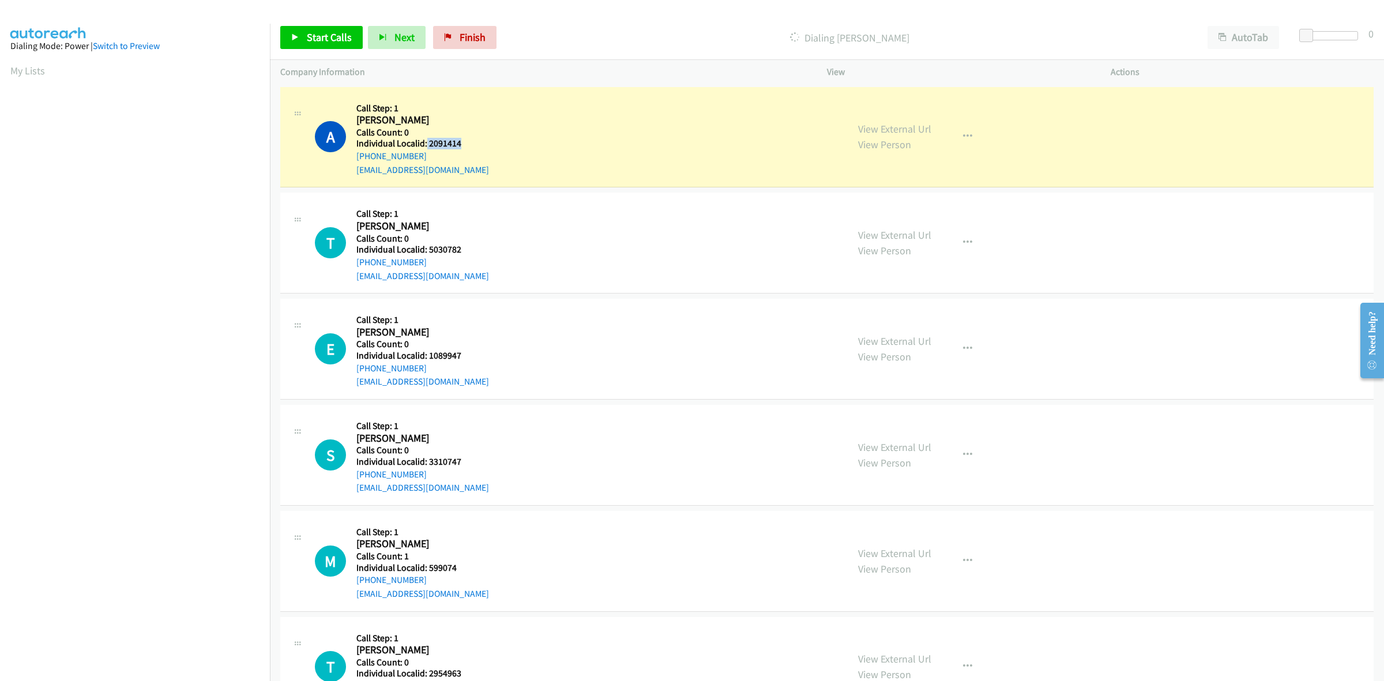
drag, startPoint x: 464, startPoint y: 142, endPoint x: 425, endPoint y: 144, distance: 39.2
click at [425, 144] on h5 "Individual Localid: 2091414" at bounding box center [422, 144] width 133 height 12
copy h5 "2091414"
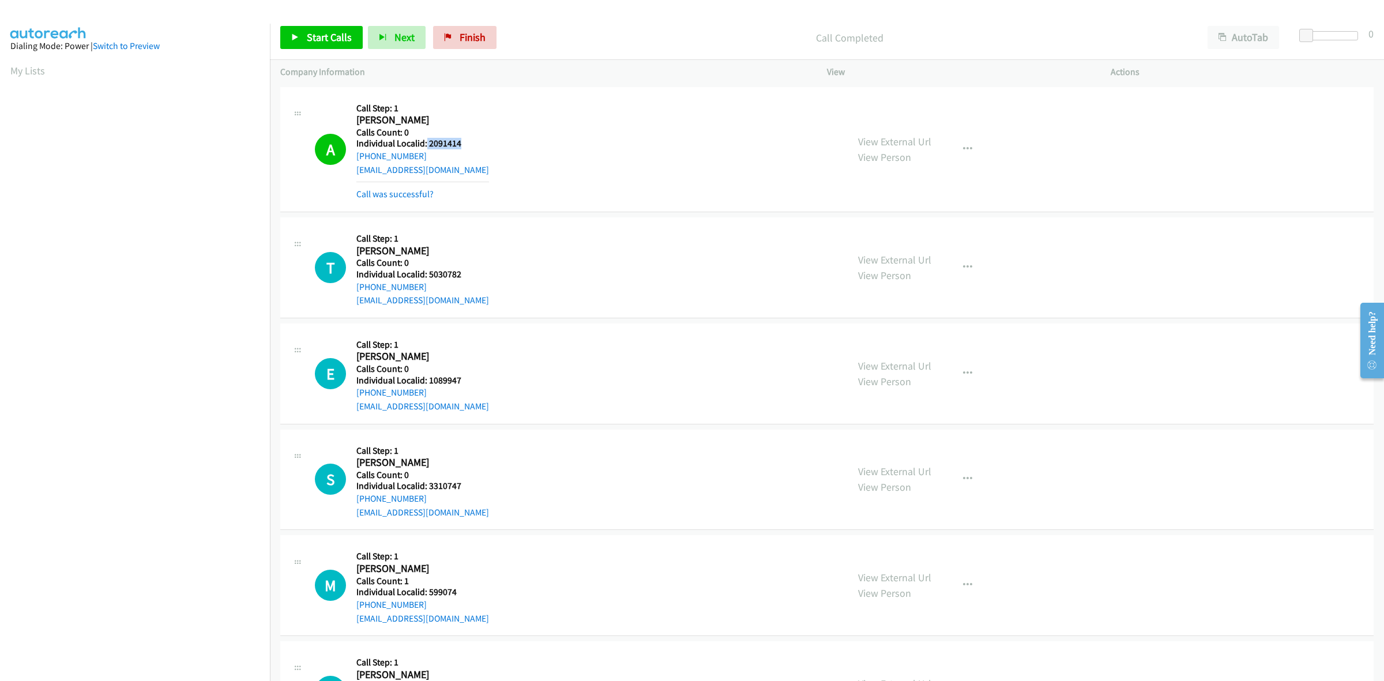
drag, startPoint x: 394, startPoint y: 156, endPoint x: 353, endPoint y: 159, distance: 40.5
click at [353, 159] on div "A Callback Scheduled Call Step: 1 Aaron Barnhart America/Los_Angeles Calls Coun…" at bounding box center [576, 149] width 522 height 104
click at [531, 148] on div "A Callback Scheduled Call Step: 1 Aaron Barnhart America/Los_Angeles Calls Coun…" at bounding box center [576, 149] width 522 height 104
click at [964, 145] on icon "button" at bounding box center [967, 149] width 9 height 9
click at [888, 244] on link "Add to do not call list" at bounding box center [905, 247] width 153 height 23
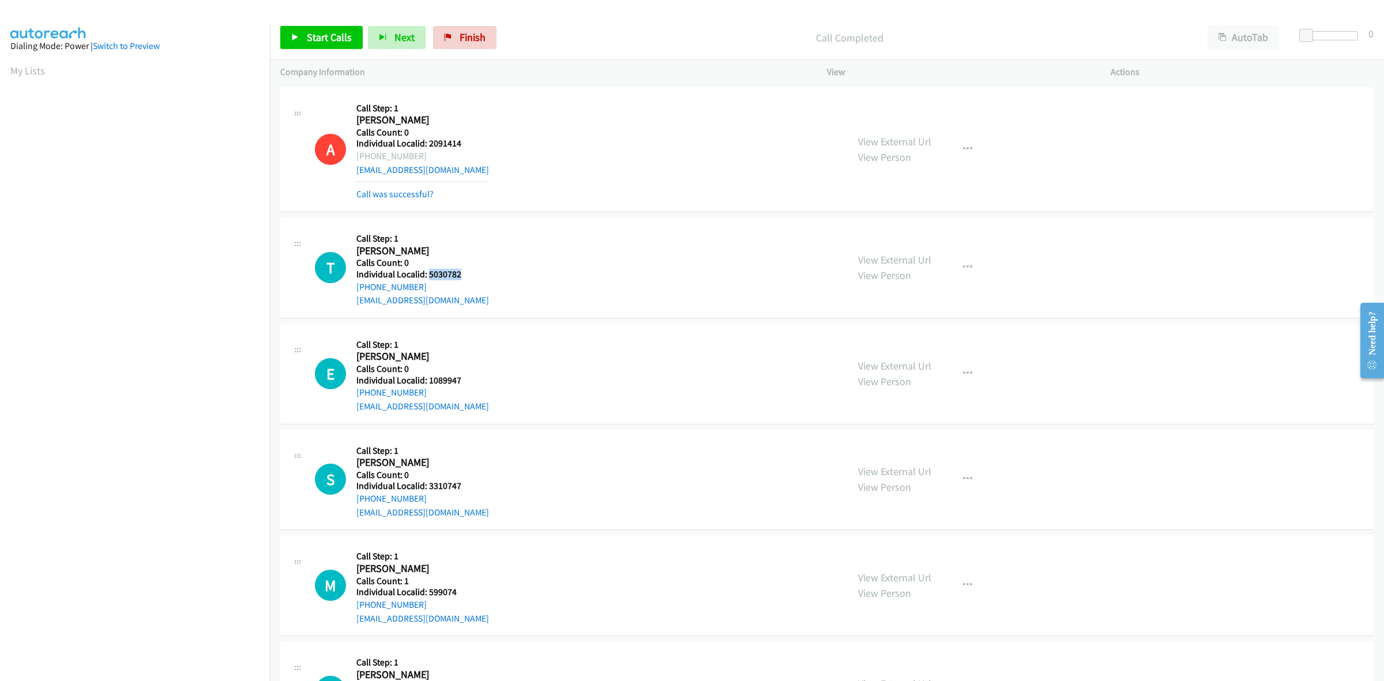
drag, startPoint x: 468, startPoint y: 270, endPoint x: 429, endPoint y: 274, distance: 38.3
click at [429, 274] on h5 "Individual Localid: 5030782" at bounding box center [422, 275] width 133 height 12
copy h5 "5030782"
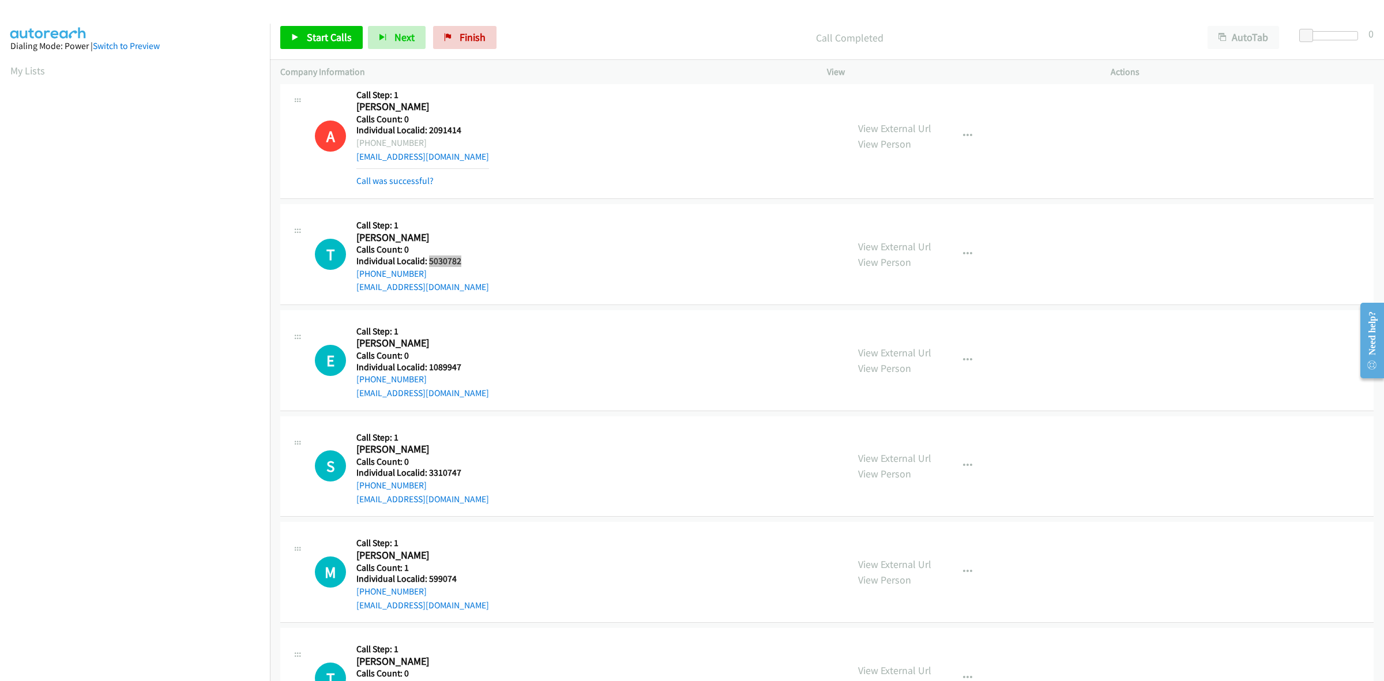
scroll to position [18, 0]
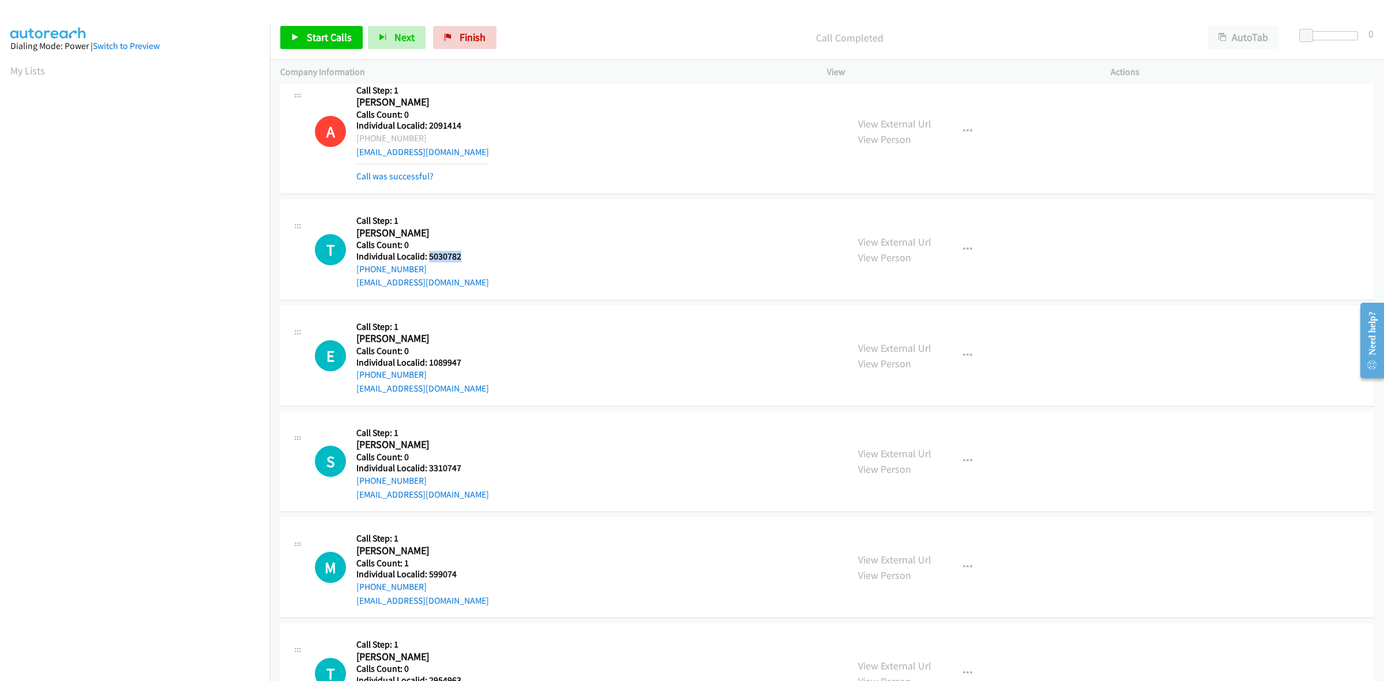
drag, startPoint x: 419, startPoint y: 268, endPoint x: 353, endPoint y: 272, distance: 65.8
click at [353, 272] on div "T Callback Scheduled Call Step: 1 Tom Lopez America/Los_Angeles Calls Count: 0 …" at bounding box center [576, 250] width 522 height 80
copy link "[PHONE_NUMBER]"
click at [532, 246] on div "T Callback Scheduled Call Step: 1 Tom Lopez America/Los_Angeles Calls Count: 0 …" at bounding box center [576, 250] width 522 height 80
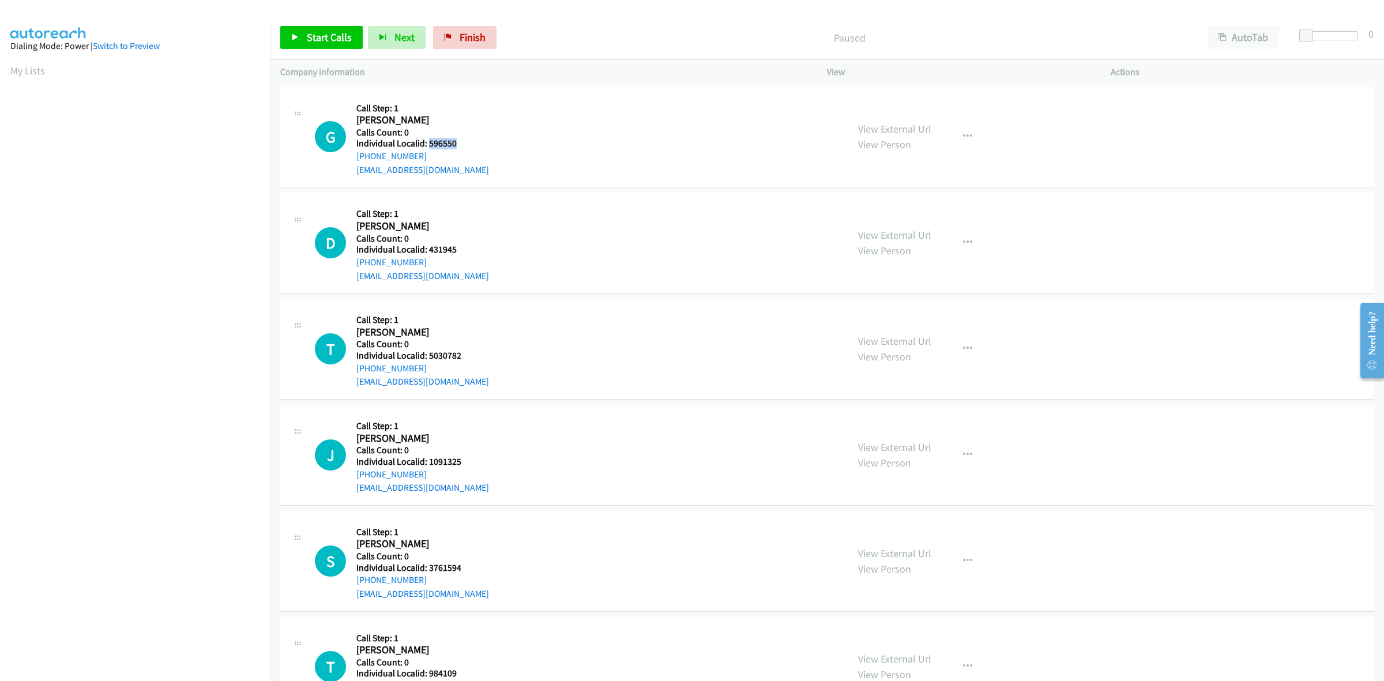
drag, startPoint x: 457, startPoint y: 143, endPoint x: 428, endPoint y: 140, distance: 29.0
click at [428, 140] on h5 "Individual Localid: 596550" at bounding box center [422, 144] width 133 height 12
drag, startPoint x: 431, startPoint y: 140, endPoint x: 19, endPoint y: 66, distance: 418.1
click at [19, 65] on link "My Lists" at bounding box center [27, 70] width 35 height 13
drag, startPoint x: 435, startPoint y: 140, endPoint x: 428, endPoint y: 141, distance: 7.7
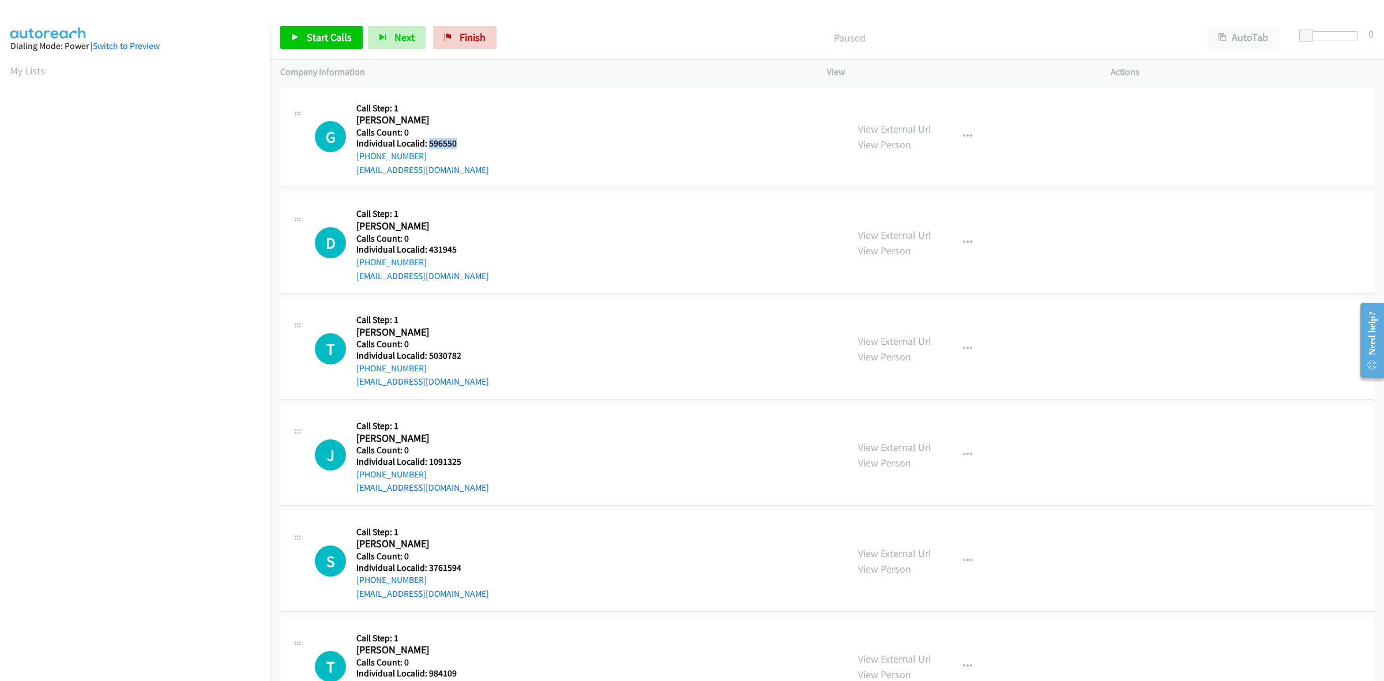
click at [428, 141] on h5 "Individual Localid: 596550" at bounding box center [422, 144] width 133 height 12
copy h5 "596550"
drag, startPoint x: 424, startPoint y: 156, endPoint x: 352, endPoint y: 161, distance: 72.3
click at [352, 161] on div "G Callback Scheduled Call Step: 1 [PERSON_NAME] America/Los_Angeles Calls Count…" at bounding box center [576, 137] width 522 height 80
copy link "[PHONE_NUMBER]"
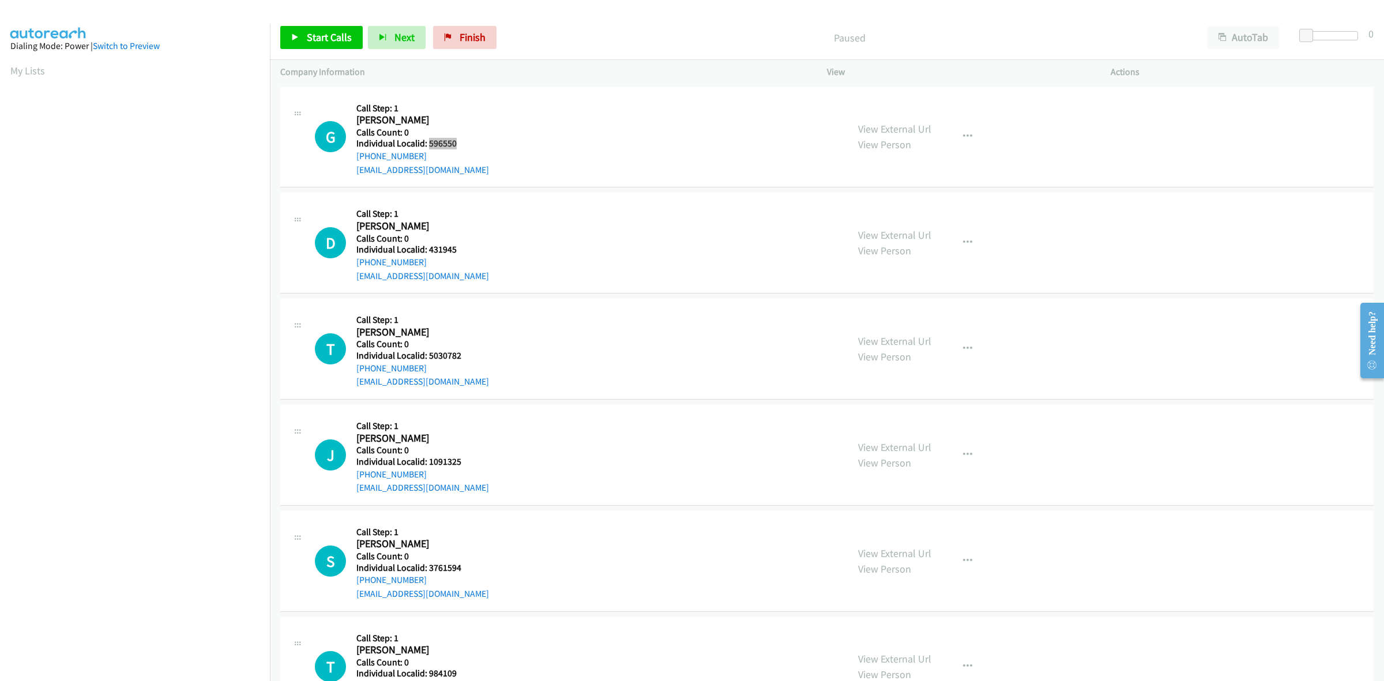
scroll to position [0, 2]
